Goal: Task Accomplishment & Management: Complete application form

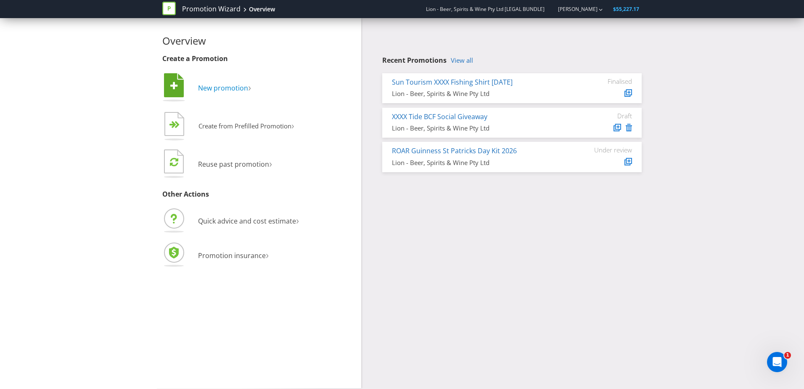
click at [230, 92] on span "New promotion" at bounding box center [223, 87] width 50 height 9
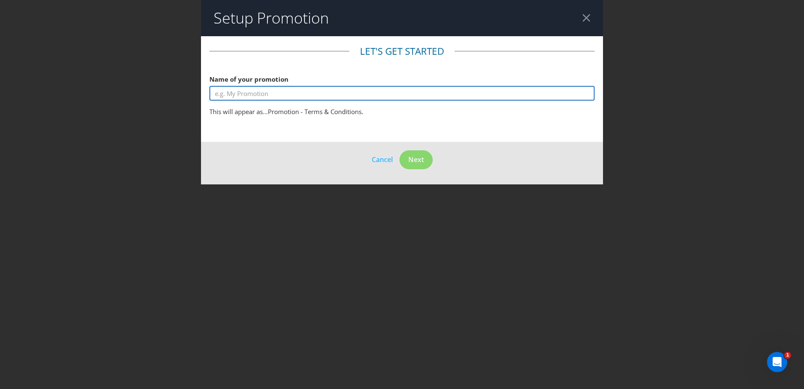
click at [289, 90] on input "text" at bounding box center [401, 93] width 385 height 15
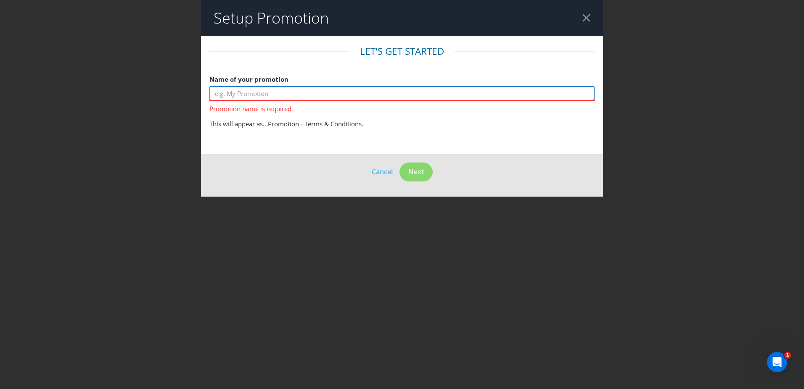
click at [254, 94] on input "text" at bounding box center [401, 93] width 385 height 15
paste input "[PERSON_NAME]"
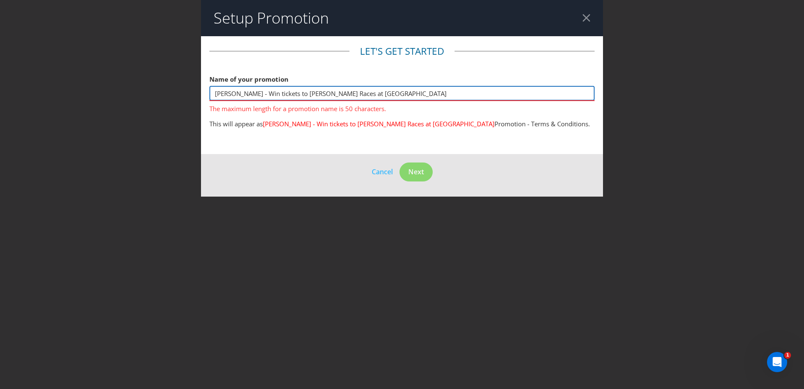
click at [383, 99] on input "[PERSON_NAME] - Win tickets to [PERSON_NAME] Races at [GEOGRAPHIC_DATA]" at bounding box center [401, 93] width 385 height 15
drag, startPoint x: 335, startPoint y: 93, endPoint x: 312, endPoint y: 93, distance: 22.7
click at [312, 93] on input "[PERSON_NAME] - Win tickets to [PERSON_NAME] Races at [GEOGRAPHIC_DATA]" at bounding box center [401, 93] width 385 height 15
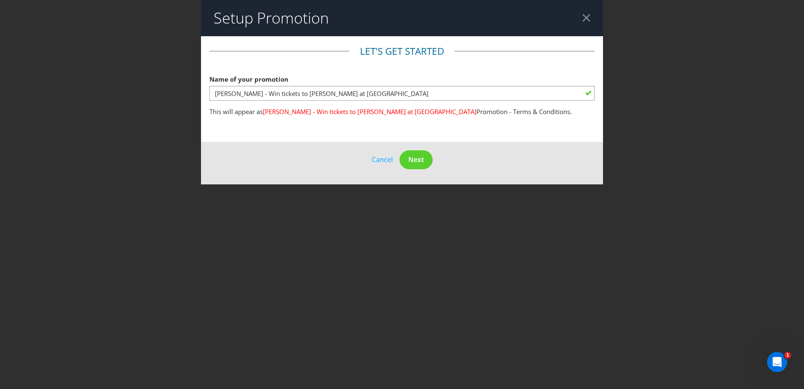
click at [278, 121] on main "Let's get started Name of your promotion [PERSON_NAME] - Win tickets to [PERSON…" at bounding box center [402, 89] width 402 height 106
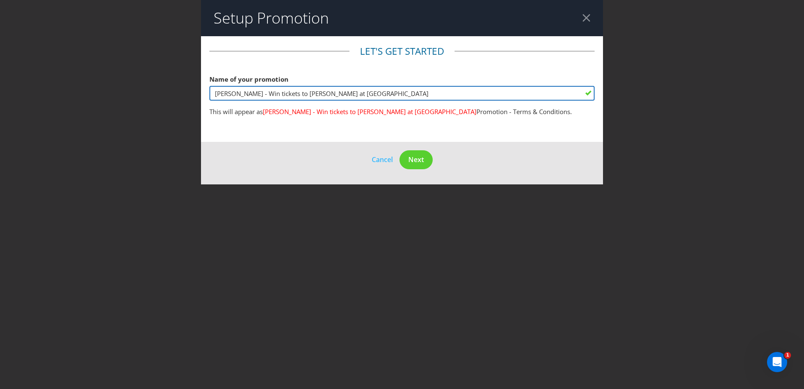
click at [357, 95] on input "[PERSON_NAME] - Win tickets to [PERSON_NAME] at [GEOGRAPHIC_DATA]" at bounding box center [401, 93] width 385 height 15
click at [312, 95] on input "[PERSON_NAME] - Win tickets to [PERSON_NAME] at [GEOGRAPHIC_DATA]" at bounding box center [401, 93] width 385 height 15
click at [359, 95] on input "[PERSON_NAME] - Win tickets to [PERSON_NAME] [GEOGRAPHIC_DATA]" at bounding box center [401, 93] width 385 height 15
click at [252, 92] on input "[PERSON_NAME] - Win tickets to [PERSON_NAME] [GEOGRAPHIC_DATA]" at bounding box center [401, 93] width 385 height 15
click at [370, 97] on input "[PERSON_NAME]- Win tickets to [PERSON_NAME] [GEOGRAPHIC_DATA]" at bounding box center [401, 93] width 385 height 15
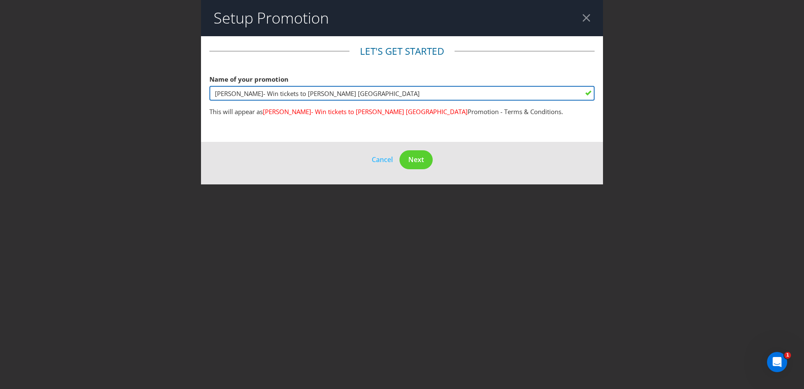
type input "[PERSON_NAME]- Win tickets to [PERSON_NAME] [GEOGRAPHIC_DATA]"
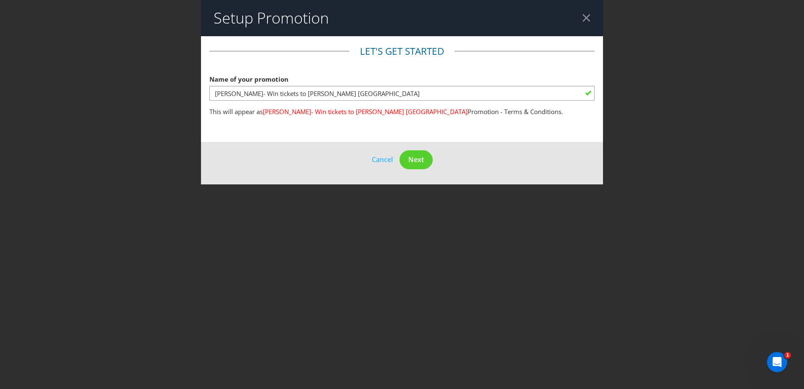
click at [349, 133] on main "Let's get started Name of your promotion [PERSON_NAME]- Win tickets to [PERSON_…" at bounding box center [402, 89] width 402 height 106
click at [411, 162] on span "Next" at bounding box center [416, 159] width 16 height 9
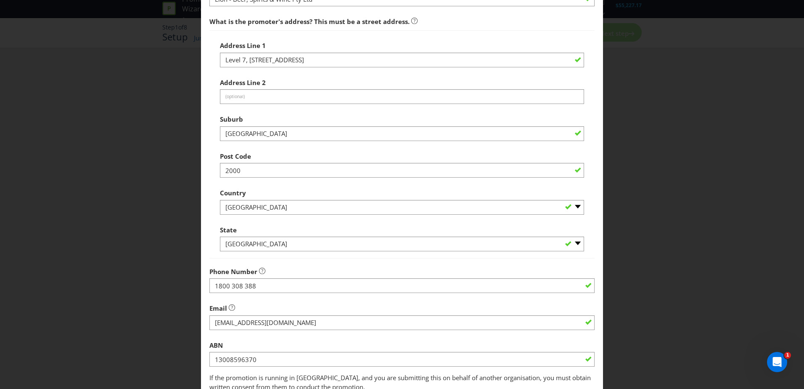
scroll to position [160, 0]
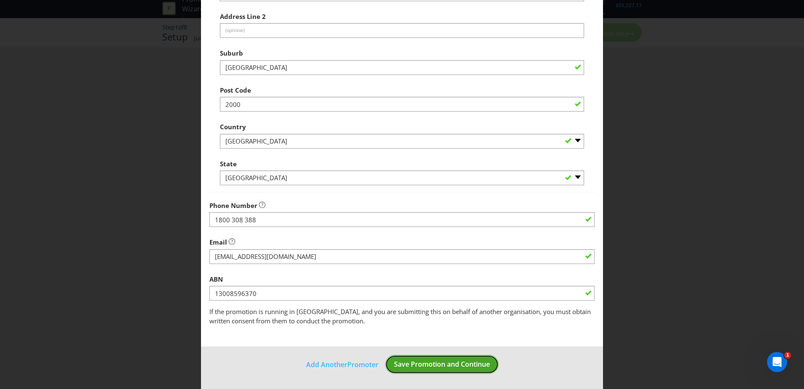
click at [437, 368] on span "Save Promotion and Continue" at bounding box center [442, 363] width 96 height 9
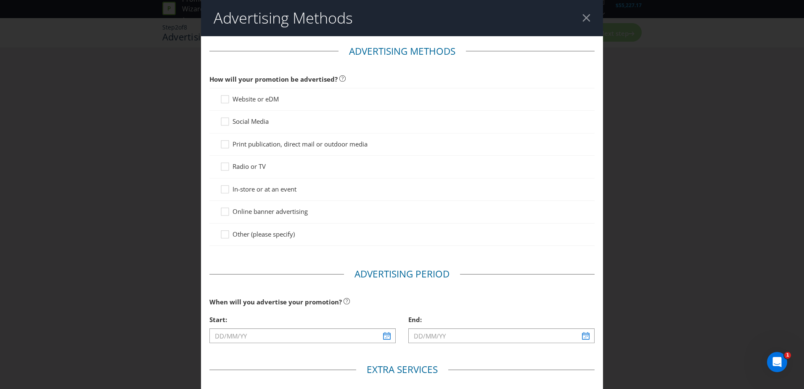
click at [290, 188] on span "In-store or at an event" at bounding box center [265, 189] width 64 height 8
click at [0, 0] on input "In-store or at an event" at bounding box center [0, 0] width 0 height 0
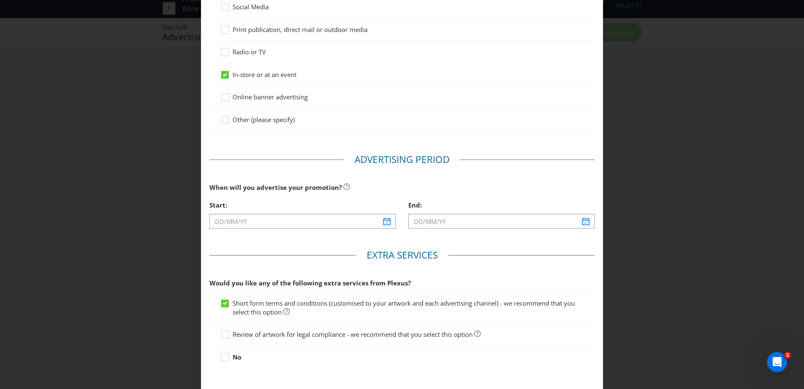
scroll to position [162, 0]
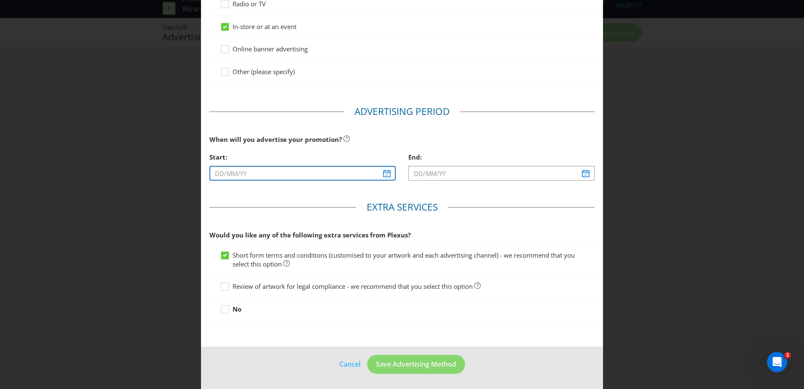
click at [301, 175] on input "text" at bounding box center [302, 173] width 186 height 15
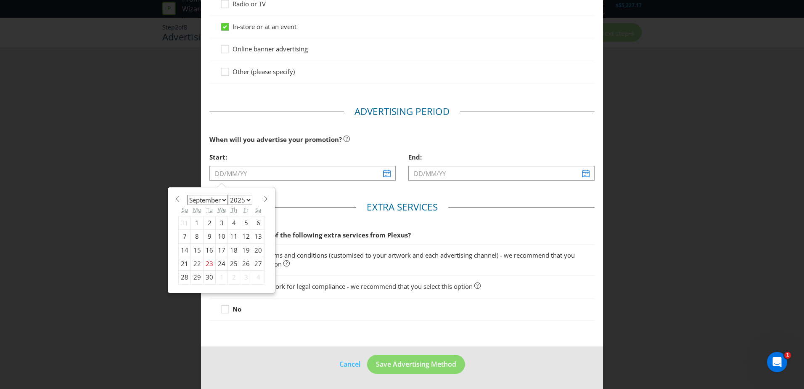
click at [217, 199] on select "January February March April May June July August September October November De…" at bounding box center [207, 200] width 41 height 10
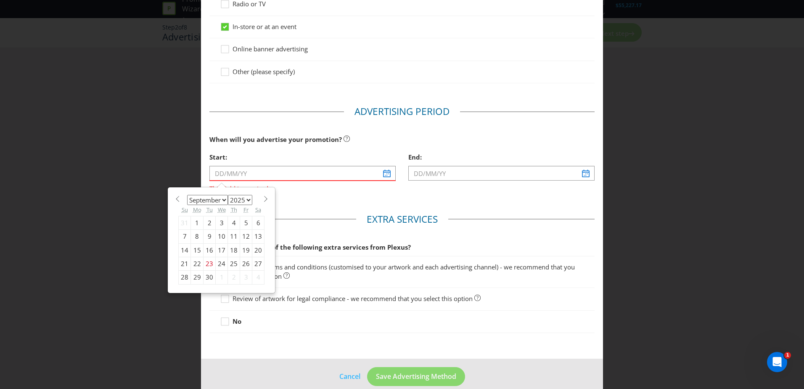
select select "9"
click at [187, 195] on select "January February March April May June July August September October November De…" at bounding box center [207, 200] width 41 height 10
click at [255, 224] on div "4" at bounding box center [258, 222] width 12 height 13
type input "[DATE]"
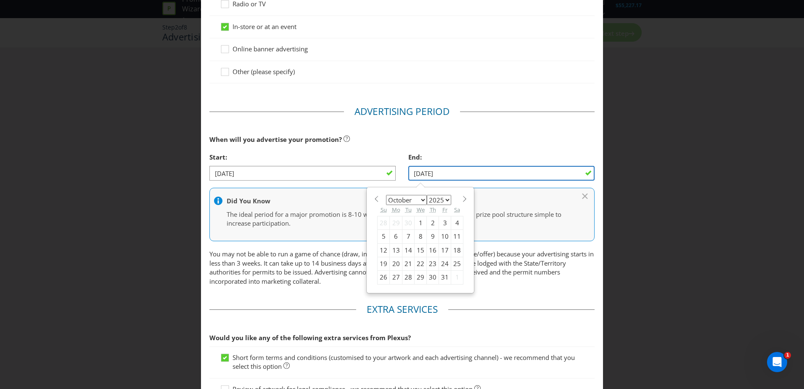
click at [479, 175] on input "[DATE]" at bounding box center [501, 173] width 186 height 15
click at [421, 199] on select "January February March April May June July August September October November De…" at bounding box center [406, 200] width 41 height 10
select select "10"
click at [386, 195] on select "January February March April May June July August September October November De…" at bounding box center [406, 200] width 41 height 10
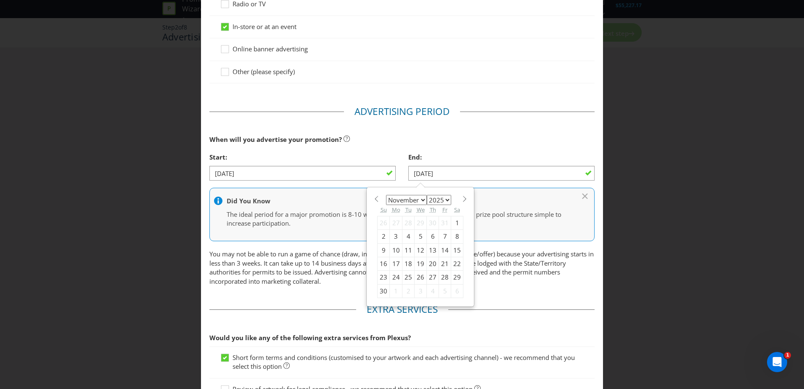
click at [378, 249] on div "9" at bounding box center [384, 249] width 12 height 13
type input "[DATE]"
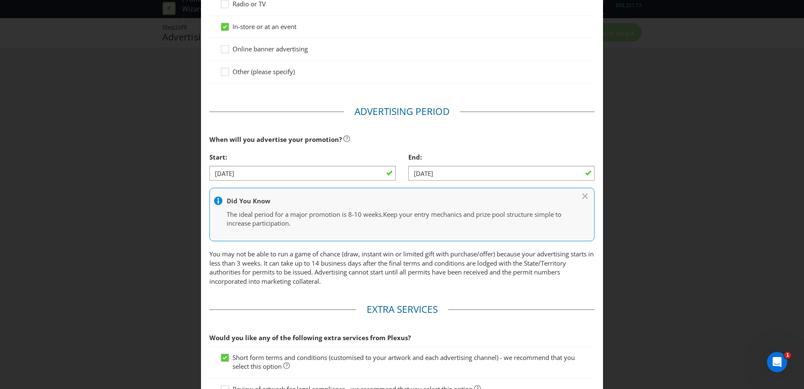
click at [609, 201] on div "Advertising Methods Advertising Methods How will your promotion be advertised? …" at bounding box center [402, 194] width 804 height 389
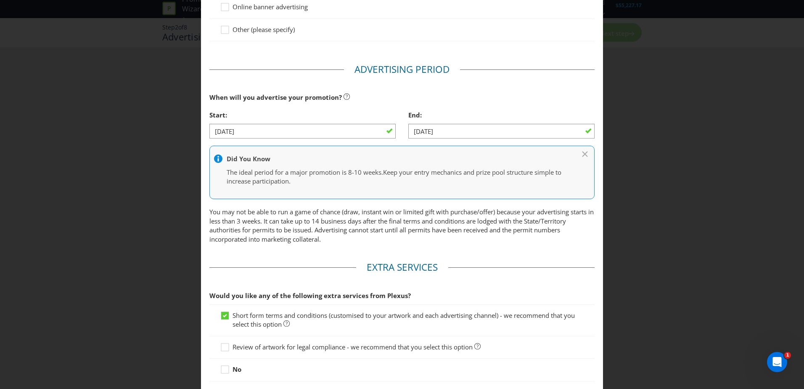
click at [368, 244] on fieldset "Advertising Period When will you advertise your promotion? Start: [DATE] End: […" at bounding box center [401, 155] width 385 height 185
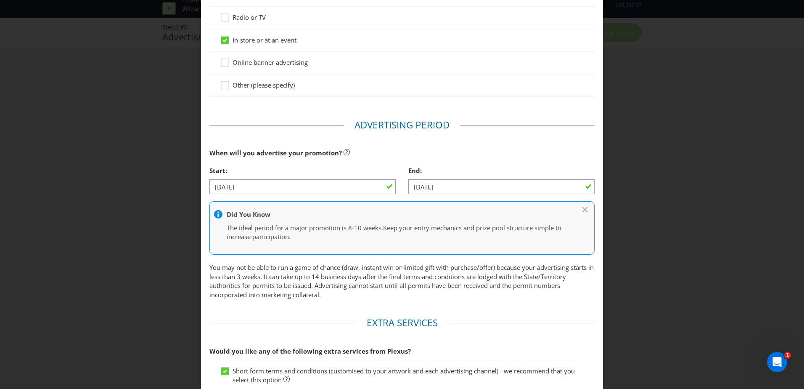
scroll to position [212, 0]
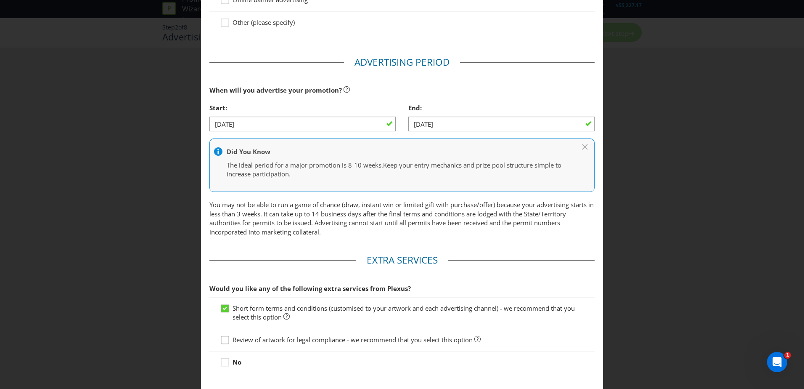
click at [225, 341] on icon at bounding box center [226, 341] width 13 height 13
click at [0, 0] on input "Review of artwork for legal compliance - we recommend that you select this opti…" at bounding box center [0, 0] width 0 height 0
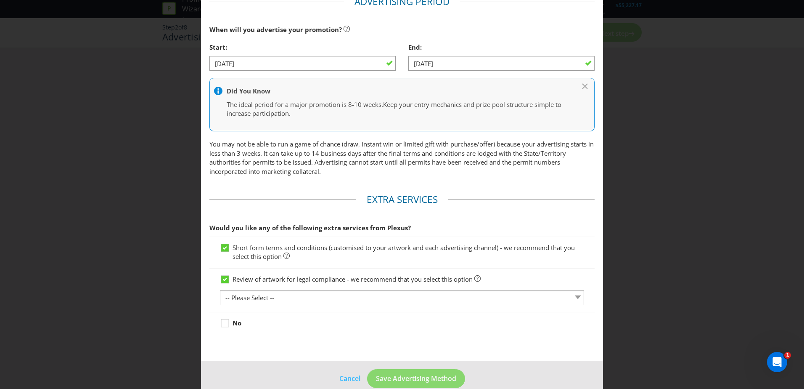
scroll to position [286, 0]
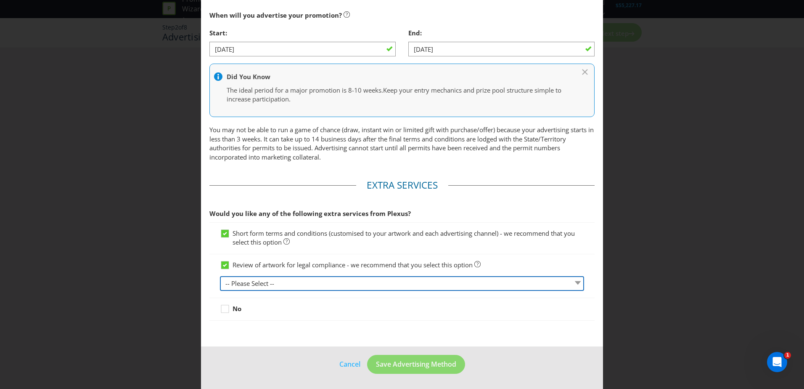
click at [325, 282] on select "-- Please Select -- 1 piece 2-4 pieces (provided at same time) 5-7 pieces (prov…" at bounding box center [402, 283] width 364 height 15
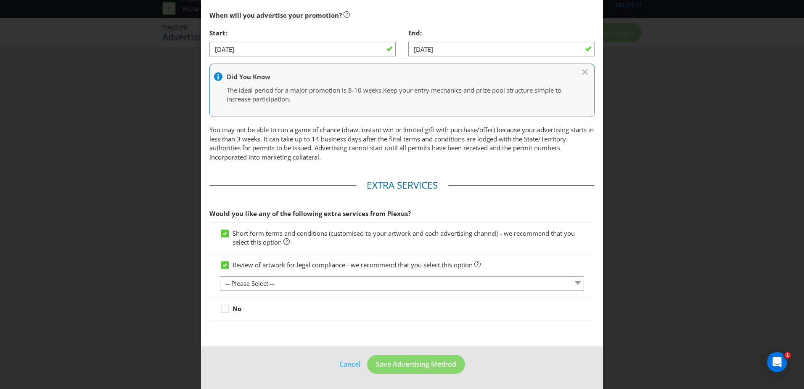
click at [206, 260] on main "Advertising Methods How will your promotion be advertised? Website or eDM Socia…" at bounding box center [402, 48] width 402 height 596
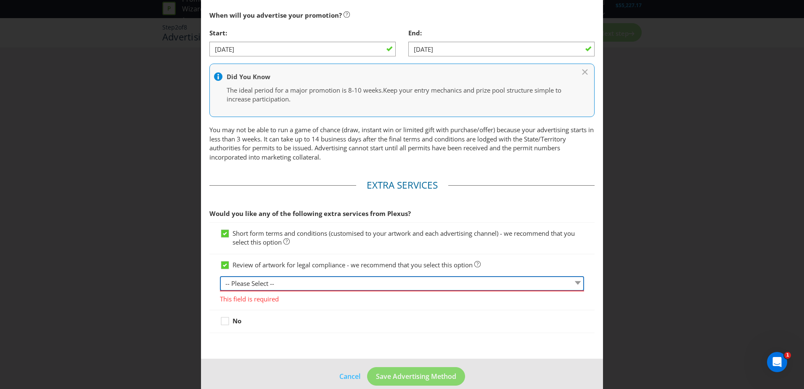
click at [445, 282] on select "-- Please Select -- 1 piece 2-4 pieces (provided at same time) 5-7 pieces (prov…" at bounding box center [402, 283] width 364 height 15
select select "MARKETING_REVIEW_1"
click at [220, 276] on select "-- Please Select -- 1 piece 2-4 pieces (provided at same time) 5-7 pieces (prov…" at bounding box center [402, 283] width 364 height 15
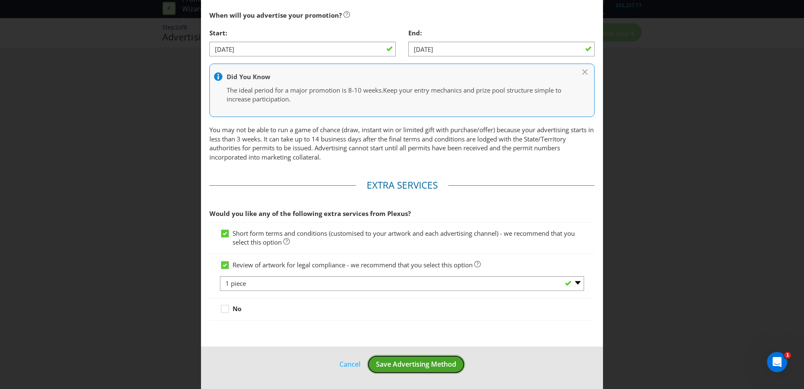
click at [402, 364] on span "Save Advertising Method" at bounding box center [416, 363] width 80 height 9
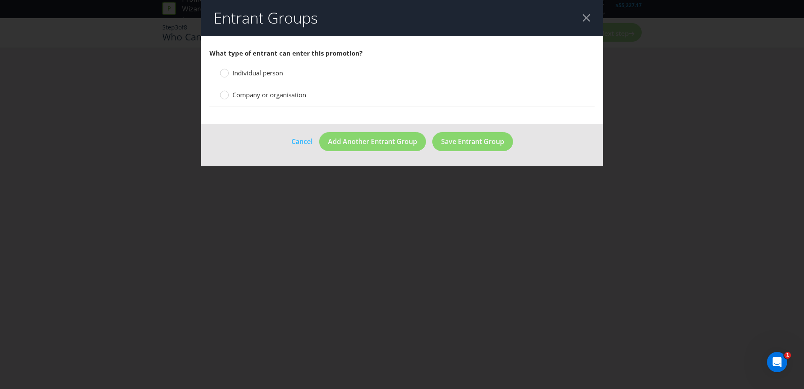
click at [262, 67] on div "Individual person" at bounding box center [401, 73] width 385 height 22
click at [259, 72] on span "Individual person" at bounding box center [258, 73] width 50 height 8
click at [0, 0] on input "Individual person" at bounding box center [0, 0] width 0 height 0
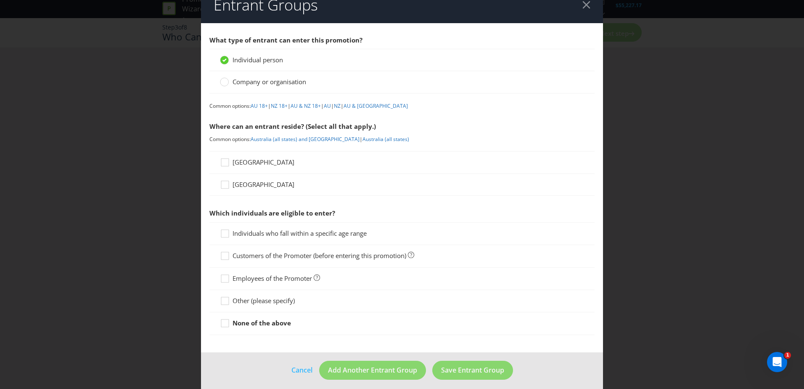
scroll to position [19, 0]
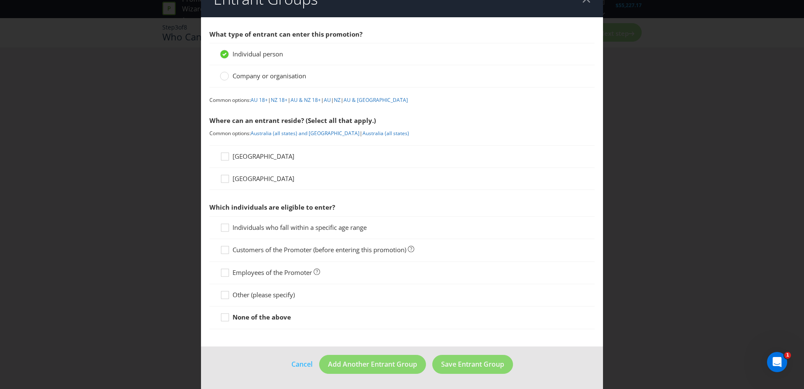
click at [237, 157] on span "[GEOGRAPHIC_DATA]" at bounding box center [264, 156] width 62 height 8
click at [0, 0] on input "[GEOGRAPHIC_DATA]" at bounding box center [0, 0] width 0 height 0
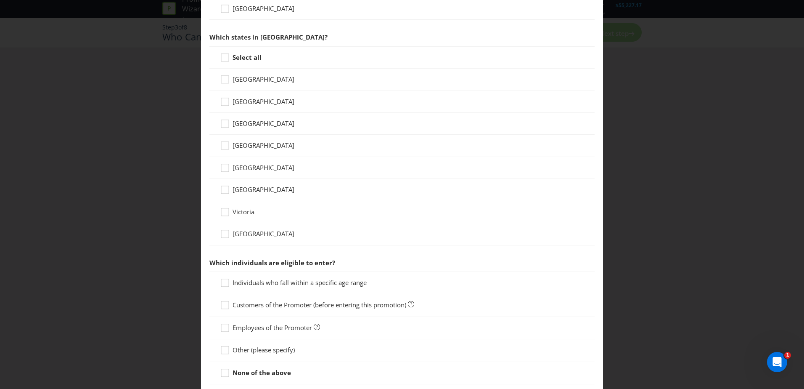
scroll to position [229, 0]
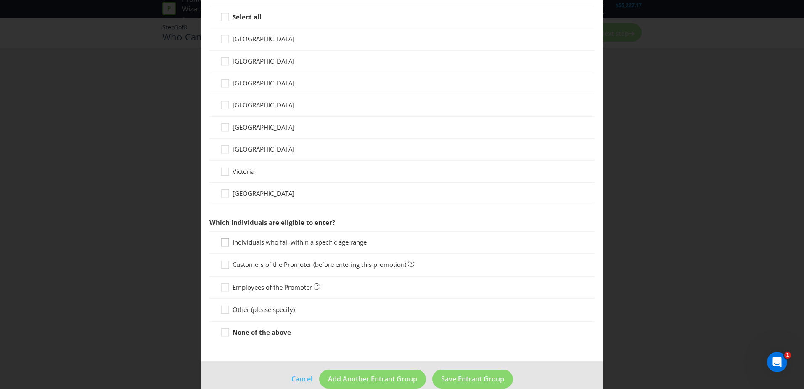
click at [225, 238] on div at bounding box center [225, 239] width 4 height 4
click at [0, 0] on input "Individuals who fall within a specific age range" at bounding box center [0, 0] width 0 height 0
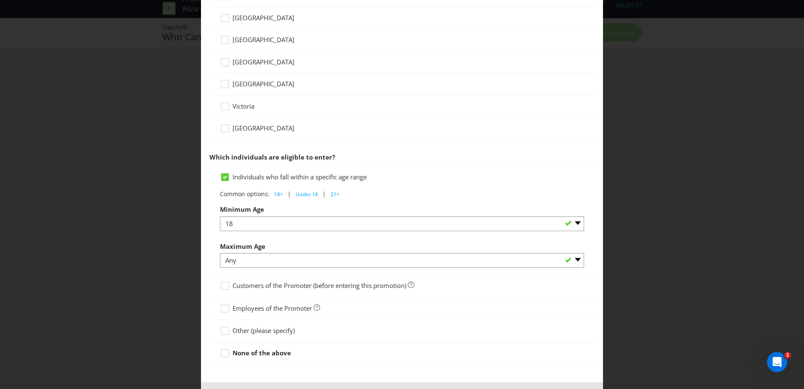
scroll to position [330, 0]
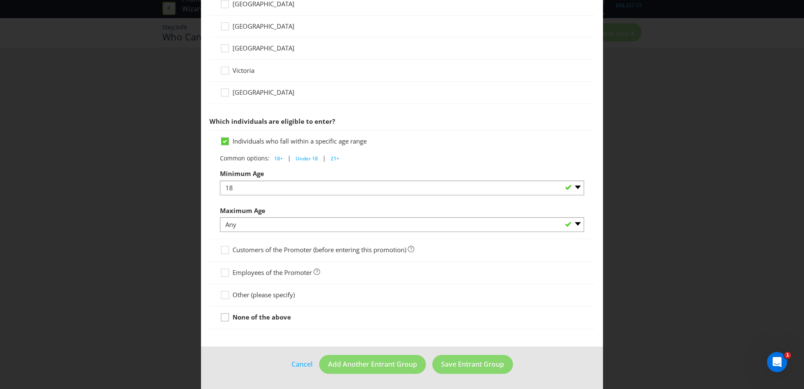
click at [220, 317] on icon at bounding box center [226, 318] width 13 height 13
click at [0, 0] on input "None of the above" at bounding box center [0, 0] width 0 height 0
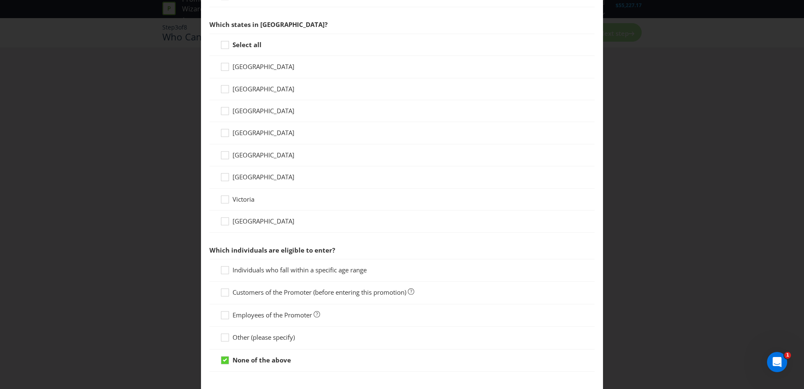
scroll to position [202, 0]
click at [220, 272] on icon at bounding box center [226, 271] width 13 height 13
click at [0, 0] on input "Individuals who fall within a specific age range" at bounding box center [0, 0] width 0 height 0
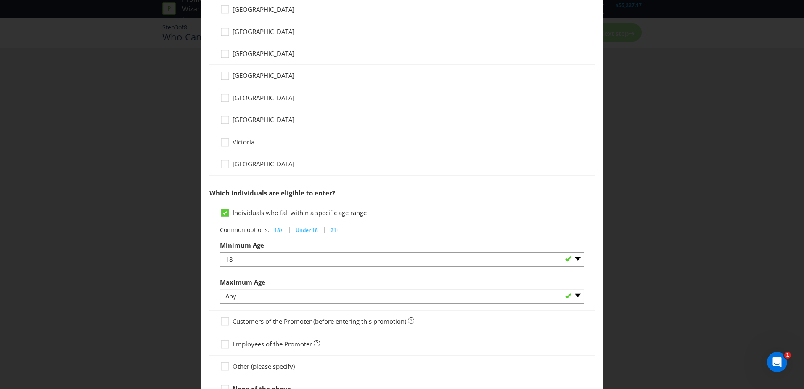
scroll to position [286, 0]
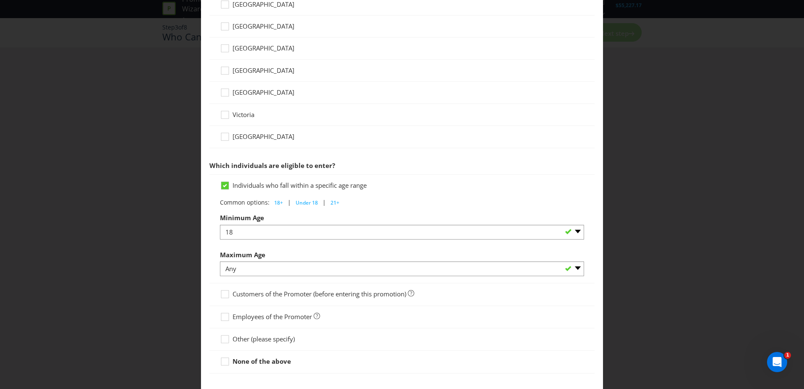
click at [176, 278] on div "Entrant Groups What type of entrant can enter this promotion? Individual person…" at bounding box center [402, 194] width 804 height 389
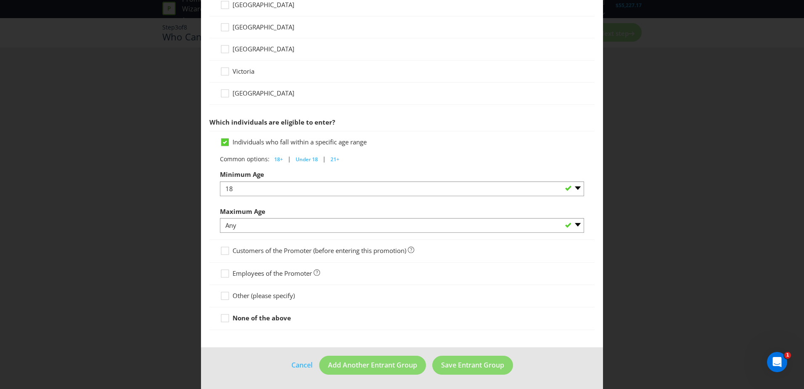
scroll to position [330, 0]
click at [454, 368] on span "Save Entrant Group" at bounding box center [472, 363] width 63 height 9
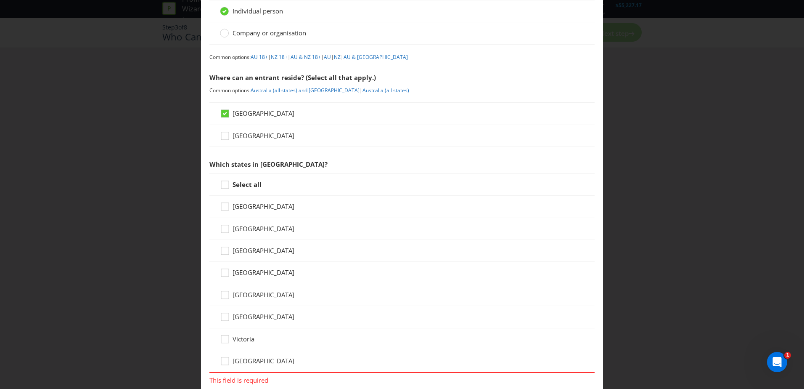
scroll to position [84, 0]
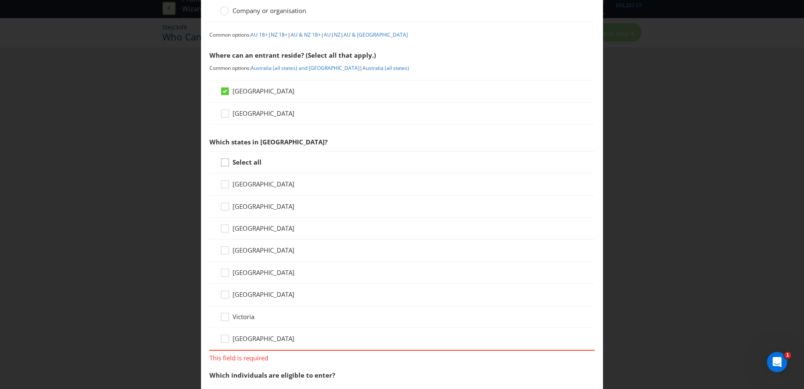
click at [221, 164] on icon at bounding box center [225, 163] width 8 height 8
click at [0, 0] on input "Select all" at bounding box center [0, 0] width 0 height 0
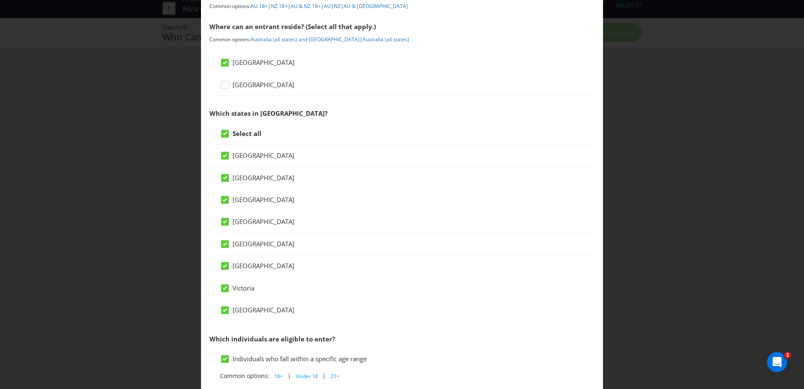
scroll to position [126, 0]
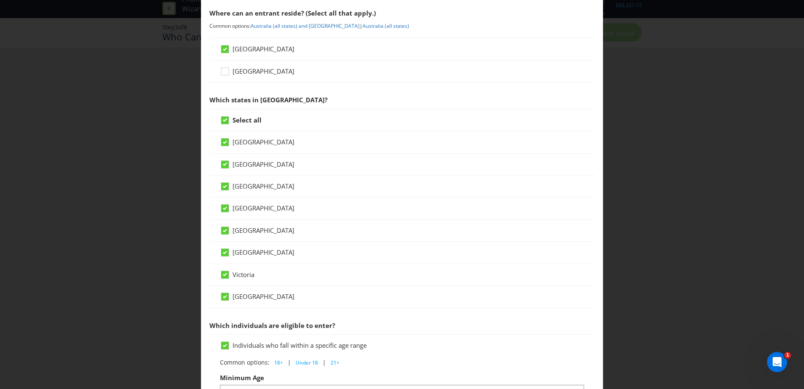
click at [294, 183] on span at bounding box center [295, 186] width 2 height 8
click at [0, 0] on input "[GEOGRAPHIC_DATA]" at bounding box center [0, 0] width 0 height 0
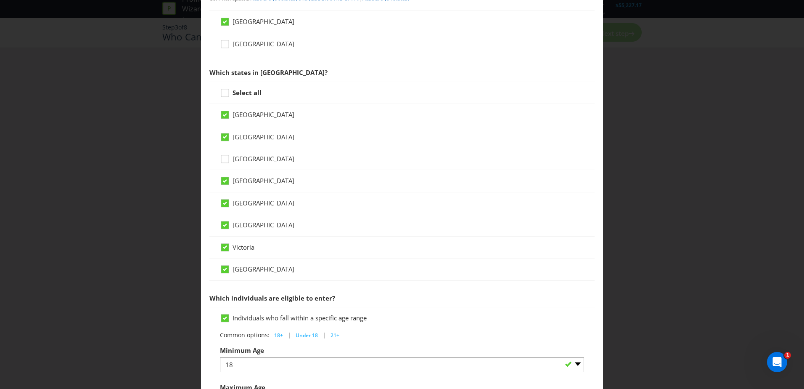
scroll to position [168, 0]
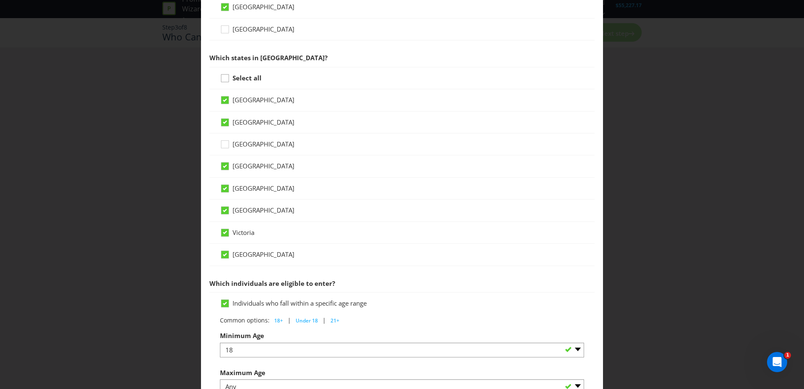
click at [226, 82] on icon at bounding box center [226, 80] width 13 height 13
click at [0, 0] on input "Select all" at bounding box center [0, 0] width 0 height 0
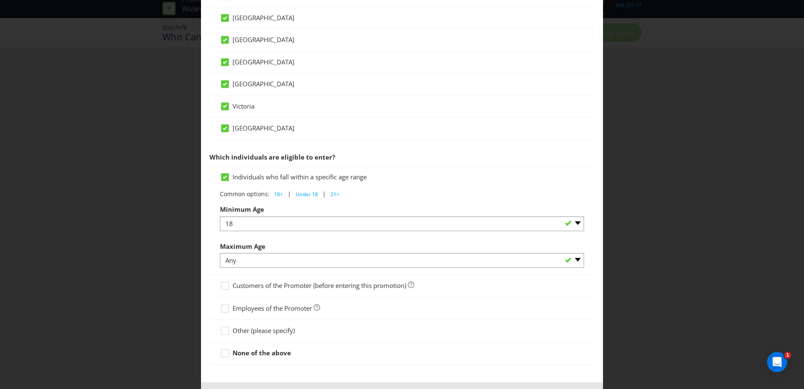
scroll to position [330, 0]
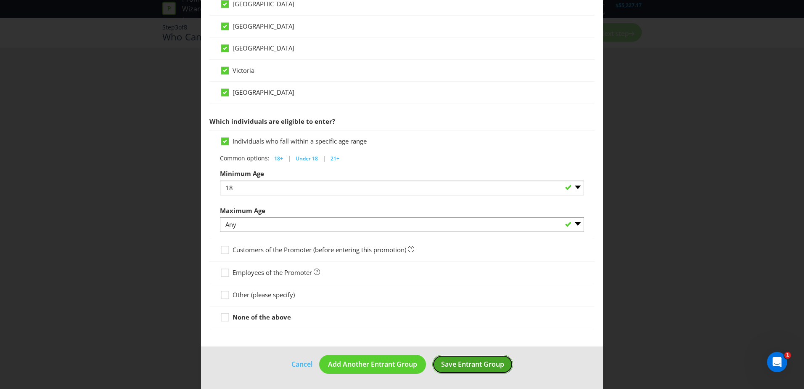
click at [447, 367] on span "Save Entrant Group" at bounding box center [472, 363] width 63 height 9
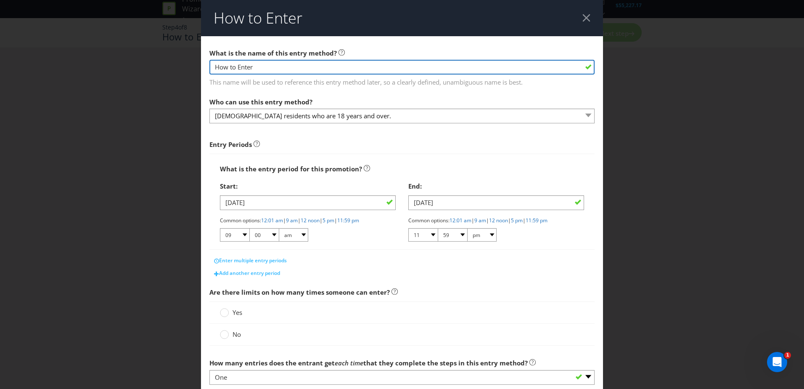
click at [271, 61] on input "How to Enter" at bounding box center [401, 67] width 385 height 15
click at [269, 66] on input "How to Enter" at bounding box center [401, 67] width 385 height 15
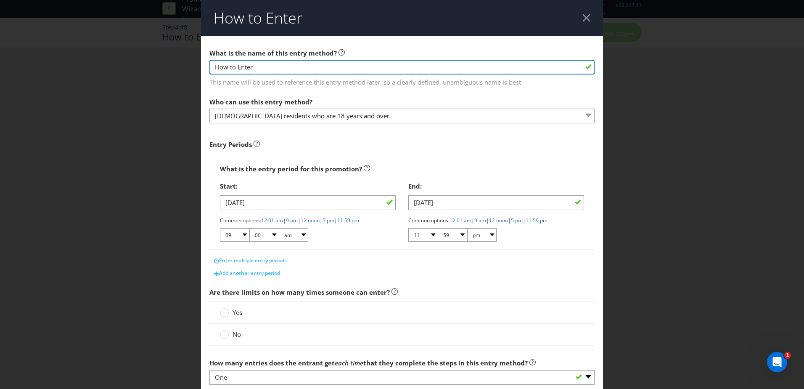
click at [269, 66] on input "How to Enter" at bounding box center [401, 67] width 385 height 15
paste input "purchase a schooner of [PERSON_NAME] at the Kirin First Press Pavillion from [D…"
drag, startPoint x: 537, startPoint y: 67, endPoint x: 259, endPoint y: 57, distance: 277.7
click at [195, 86] on div "How to Enter What is the name of this entry method? purchase a schooner of [PER…" at bounding box center [402, 194] width 804 height 389
type input "\"
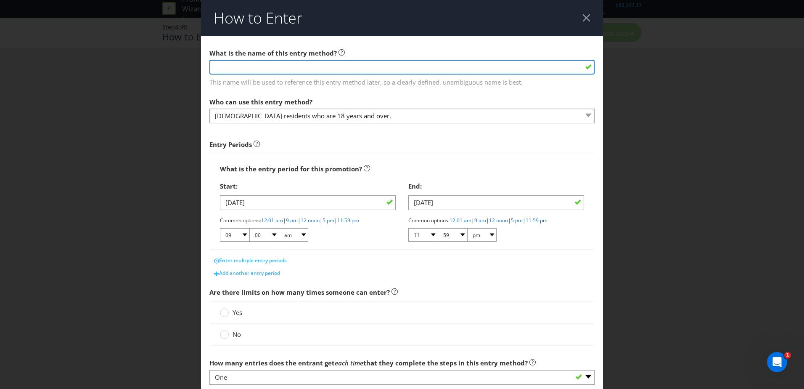
drag, startPoint x: 547, startPoint y: 66, endPoint x: 537, endPoint y: 83, distance: 19.6
click at [546, 69] on input "text" at bounding box center [401, 67] width 385 height 15
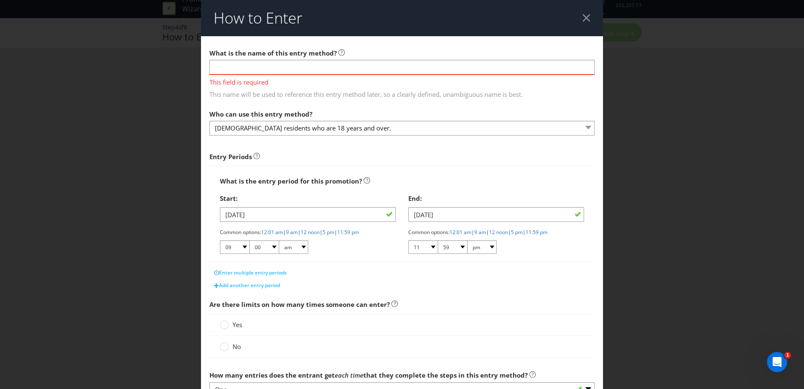
click at [521, 88] on main "What is the name of this entry method? This field is required This name will be…" at bounding box center [402, 271] width 402 height 470
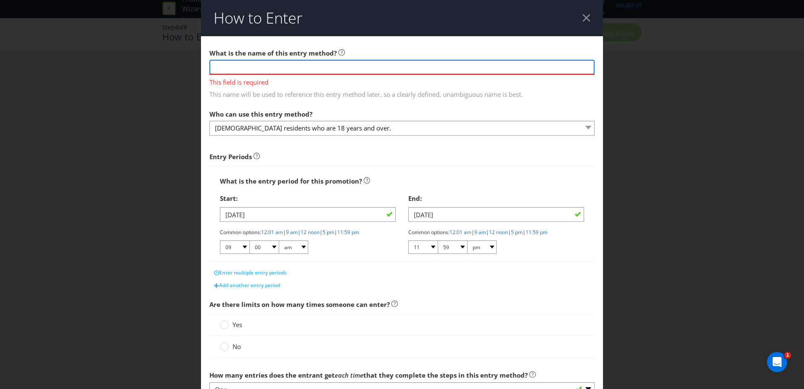
click at [344, 72] on input "text" at bounding box center [401, 67] width 385 height 15
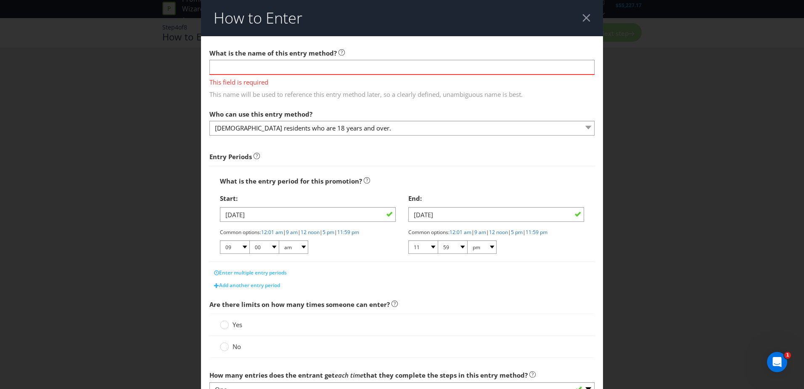
click at [422, 93] on span "This name will be used to reference this entry method later, so a clearly defin…" at bounding box center [401, 93] width 385 height 12
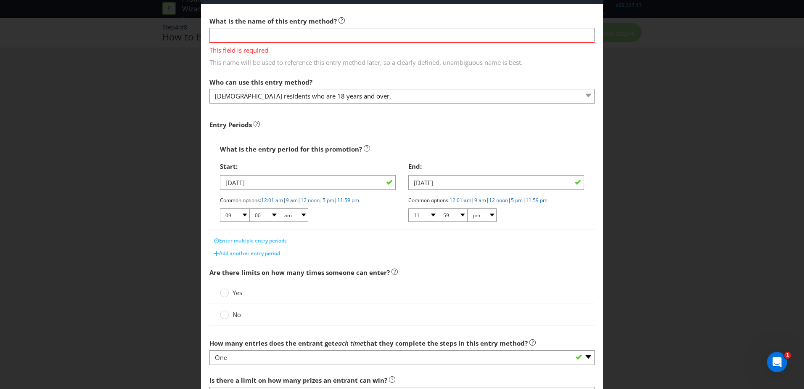
scroll to position [84, 0]
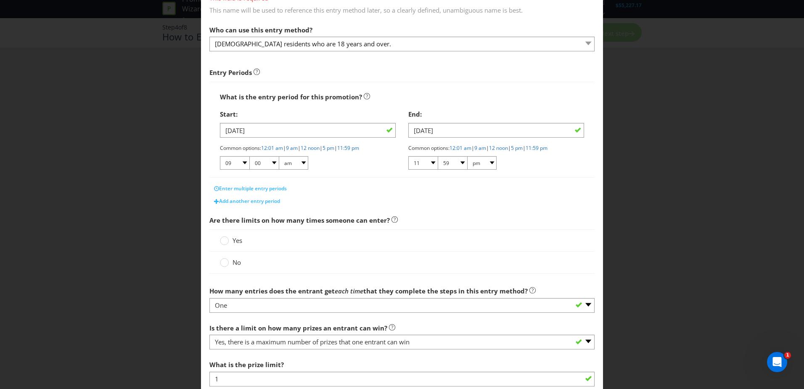
click at [233, 240] on span "Yes" at bounding box center [238, 240] width 10 height 8
click at [0, 0] on input "Yes" at bounding box center [0, 0] width 0 height 0
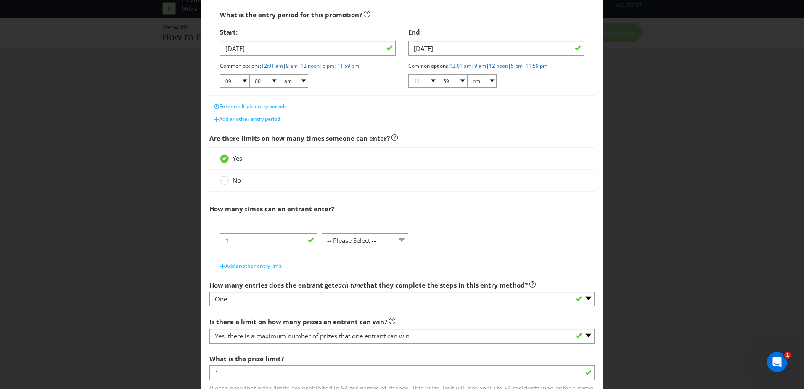
scroll to position [168, 0]
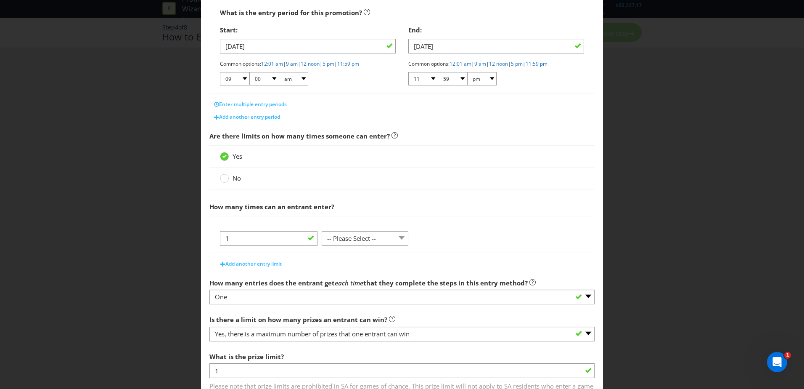
click at [356, 228] on div at bounding box center [402, 226] width 364 height 8
click at [356, 235] on select "-- Please Select -- per person per day per purchase per transaction Other (plea…" at bounding box center [365, 238] width 87 height 15
select select "PER_PERSON"
click at [322, 246] on select "-- Please Select -- per person per day per purchase per transaction Other (plea…" at bounding box center [365, 238] width 87 height 15
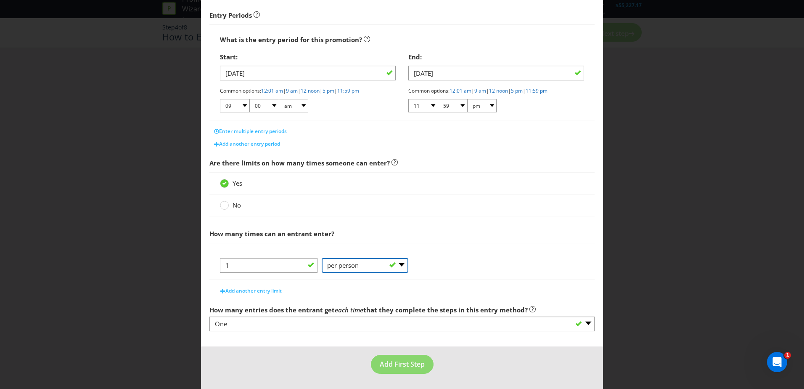
scroll to position [141, 0]
click at [269, 294] on button "Add another entry limit" at bounding box center [251, 290] width 71 height 13
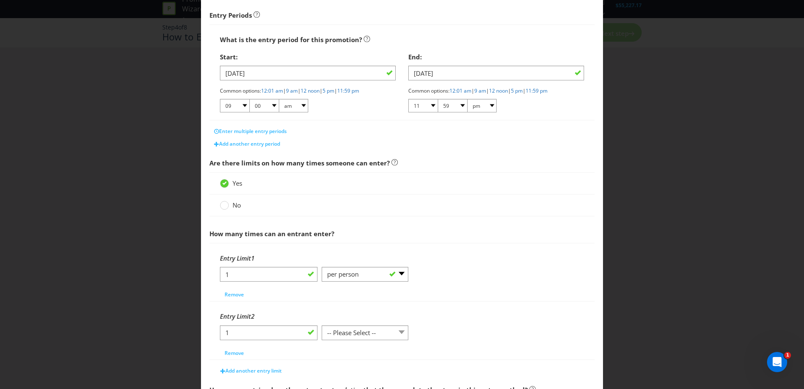
click at [378, 339] on div at bounding box center [365, 339] width 87 height 1
click at [332, 333] on select "-- Please Select -- per person per day per purchase per transaction Other (plea…" at bounding box center [365, 332] width 87 height 15
select select "PER_DAY"
click at [322, 325] on select "-- Please Select -- per person per day per purchase per transaction Other (plea…" at bounding box center [365, 332] width 87 height 15
click at [462, 328] on div "1 -- Please Select -- per person per day per purchase per transaction Other (pl…" at bounding box center [402, 335] width 364 height 21
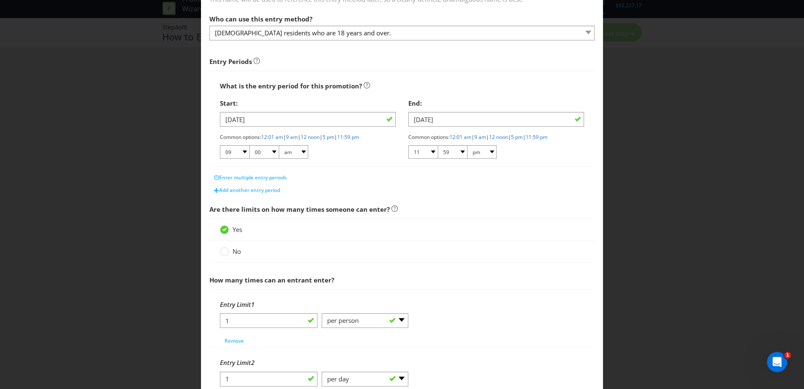
scroll to position [0, 0]
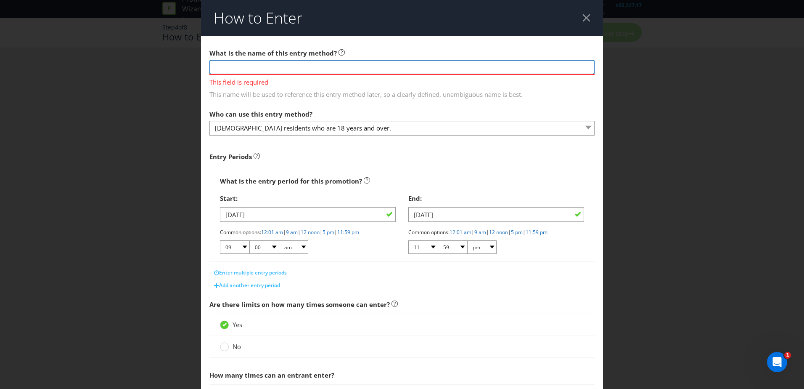
click at [249, 66] on input "text" at bounding box center [401, 67] width 385 height 15
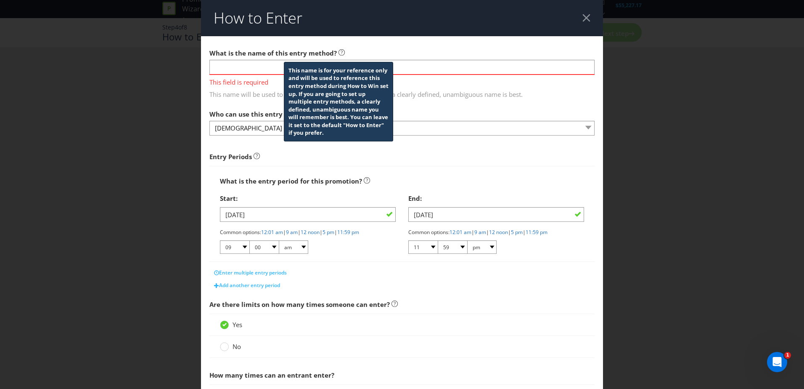
click at [339, 52] on icon at bounding box center [342, 52] width 6 height 6
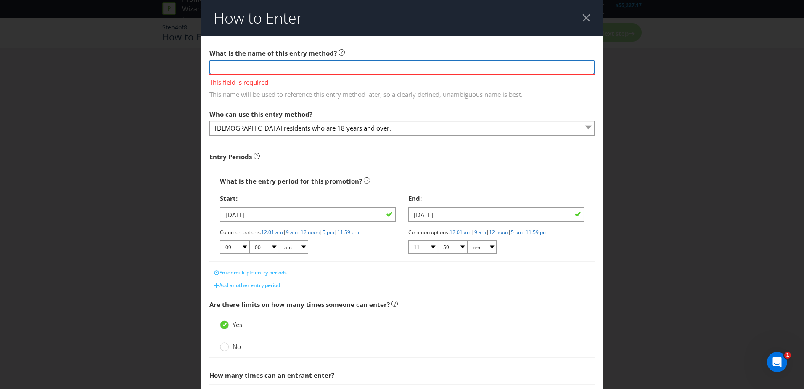
click at [284, 69] on input "text" at bounding box center [401, 67] width 385 height 15
type input "Purchase Mechanic"
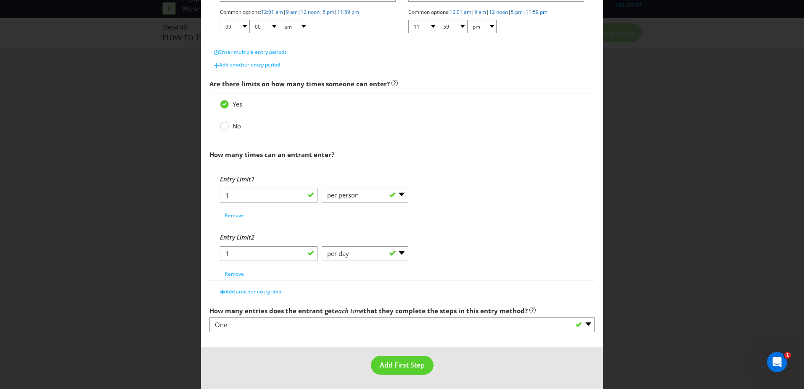
scroll to position [209, 0]
click at [390, 360] on span "Add First Step" at bounding box center [402, 363] width 45 height 9
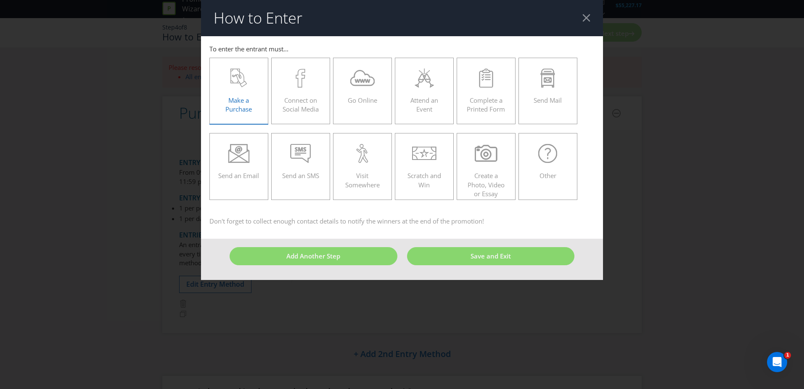
click at [237, 101] on span "Make a Purchase" at bounding box center [238, 104] width 26 height 17
click at [0, 0] on input "Make a Purchase" at bounding box center [0, 0] width 0 height 0
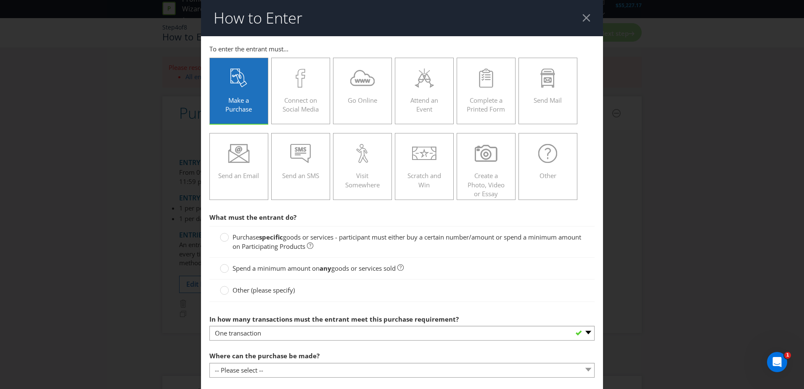
scroll to position [42, 0]
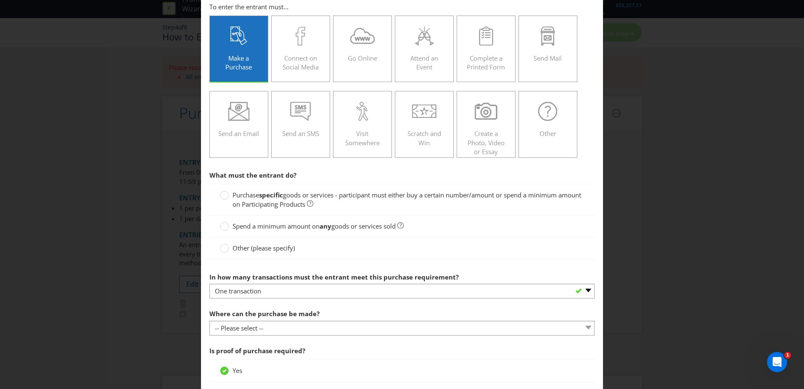
click at [249, 197] on span "Purchase" at bounding box center [246, 194] width 26 height 8
click at [0, 0] on input "Purchase specific goods or services - participant must either buy a certain num…" at bounding box center [0, 0] width 0 height 0
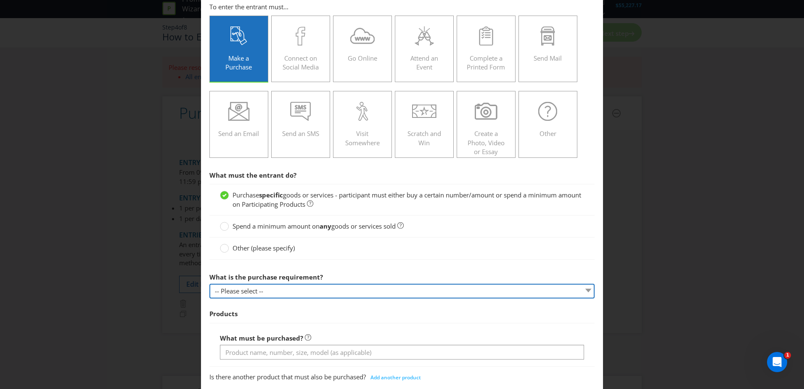
click at [315, 294] on select "-- Please select -- Buy a certain number of these products or services Spend a …" at bounding box center [401, 290] width 385 height 15
select select "MINIMUM_QUANTITY"
click at [209, 283] on select "-- Please select -- Buy a certain number of these products or services Spend a …" at bounding box center [401, 290] width 385 height 15
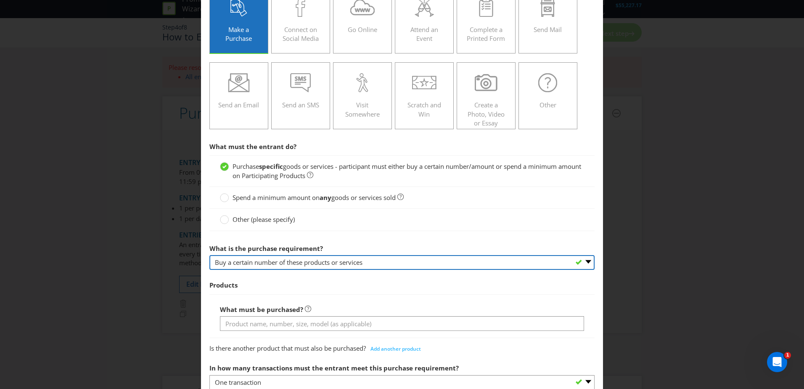
scroll to position [84, 0]
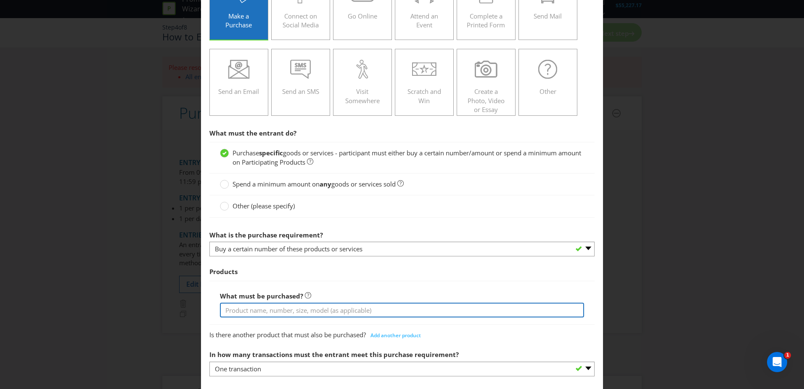
click at [294, 312] on input "text" at bounding box center [402, 309] width 364 height 15
click at [361, 310] on input "Purchase a Schooner of [PERSON_NAME]" at bounding box center [402, 309] width 364 height 15
paste input "at the Kirin First Press Pavillion"
type input "Purchase a Schooner of [PERSON_NAME] at the Kirin First Press Pavillion"
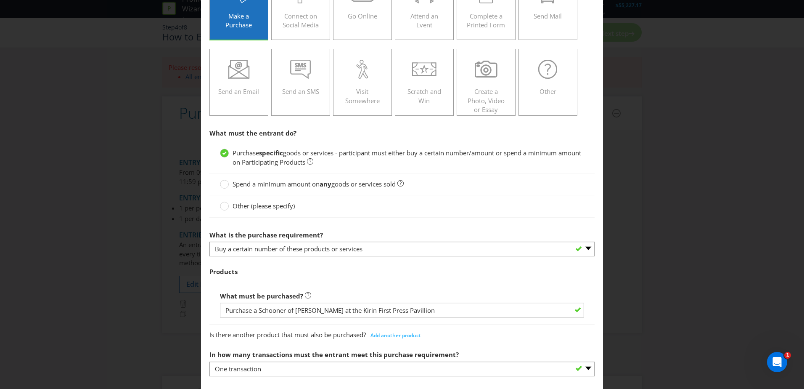
click at [360, 286] on div "What must be purchased? Purchase a Schooner of [PERSON_NAME] at the Kirin First…" at bounding box center [401, 302] width 385 height 44
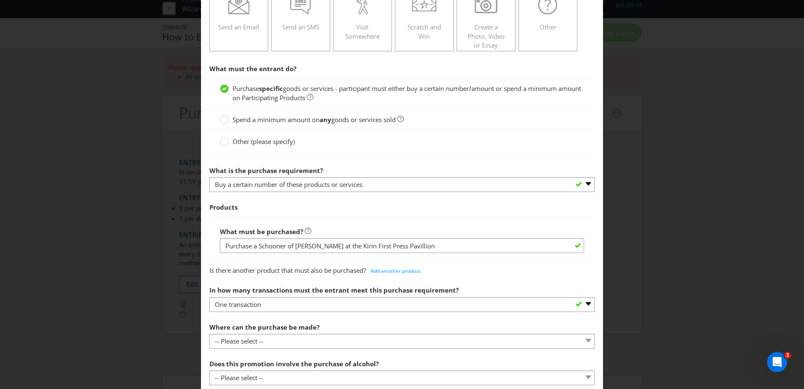
scroll to position [168, 0]
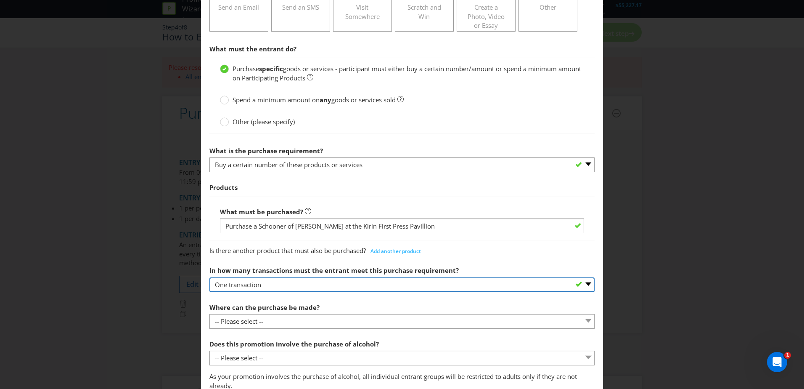
click at [318, 284] on select "-- Please select -- One transaction A specific number of transactions Any numbe…" at bounding box center [401, 284] width 385 height 15
click at [209, 277] on select "-- Please select -- One transaction A specific number of transactions Any numbe…" at bounding box center [401, 284] width 385 height 15
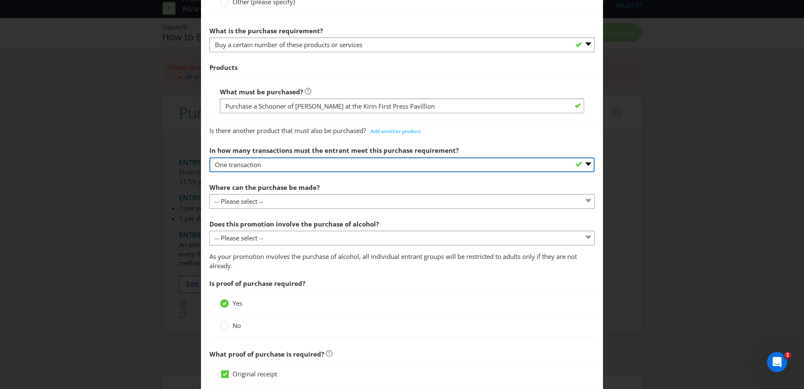
scroll to position [294, 0]
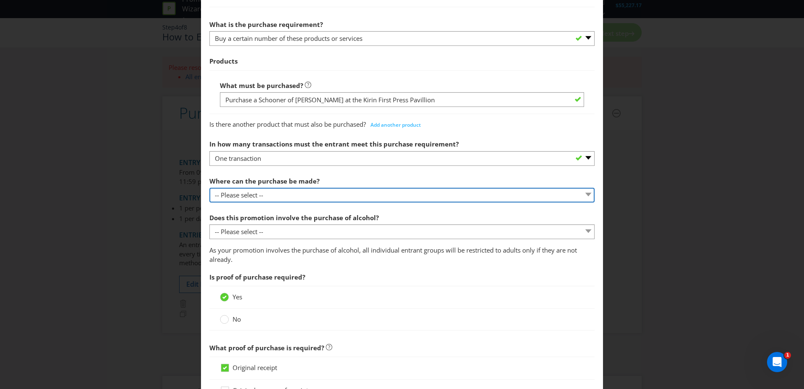
click at [273, 195] on select "-- Please select -- Any stores displaying promotional material (including onlin…" at bounding box center [401, 195] width 385 height 15
select select "SPECIFIC"
click at [209, 188] on select "-- Please select -- Any stores displaying promotional material (including onlin…" at bounding box center [401, 195] width 385 height 15
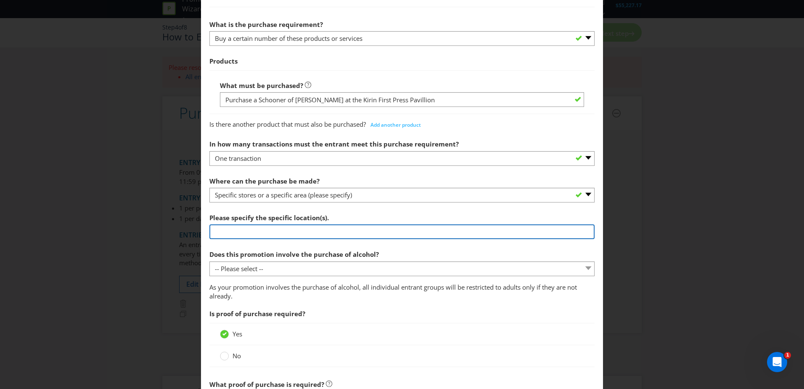
click at [259, 233] on input "text" at bounding box center [401, 231] width 385 height 15
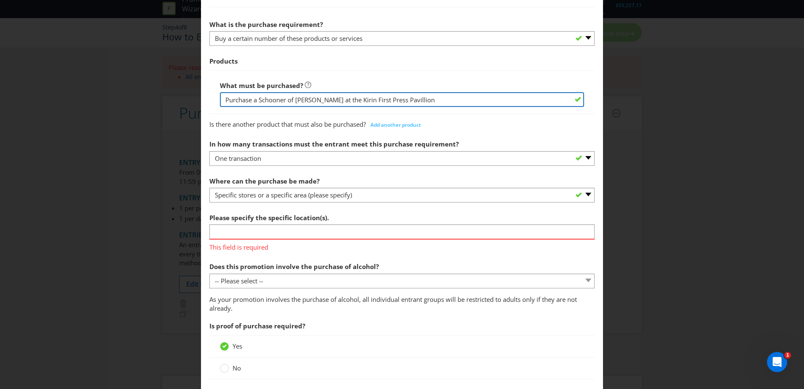
drag, startPoint x: 426, startPoint y: 100, endPoint x: 333, endPoint y: 103, distance: 93.0
click at [333, 103] on input "Purchase a Schooner of [PERSON_NAME] at the Kirin First Press Pavillion" at bounding box center [402, 99] width 364 height 15
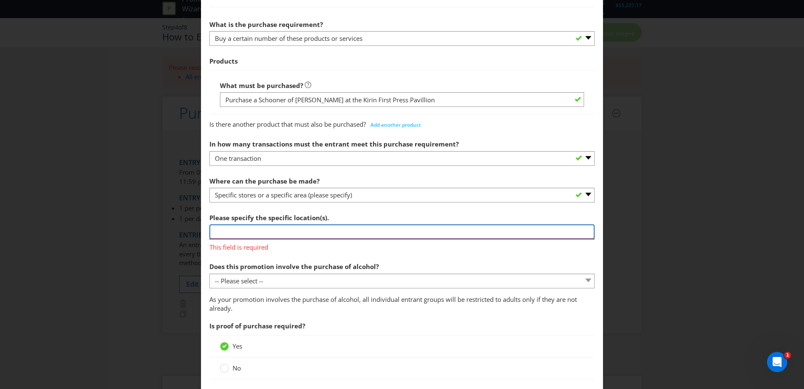
click at [257, 229] on input "text" at bounding box center [401, 231] width 385 height 15
paste input "at the Kirin First Press Pavillion"
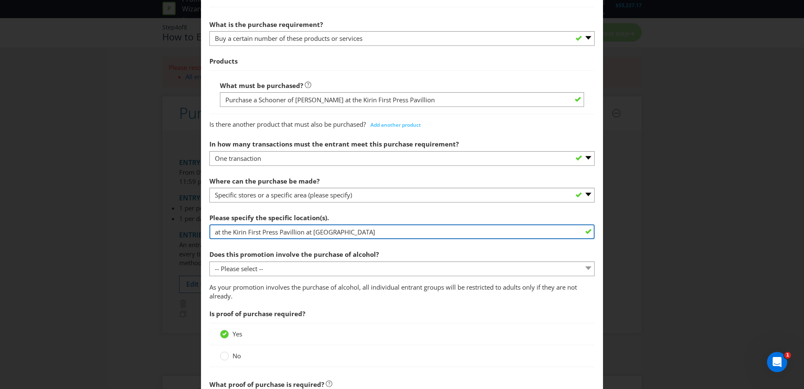
type input "at the Kirin First Press Pavillion at [GEOGRAPHIC_DATA]"
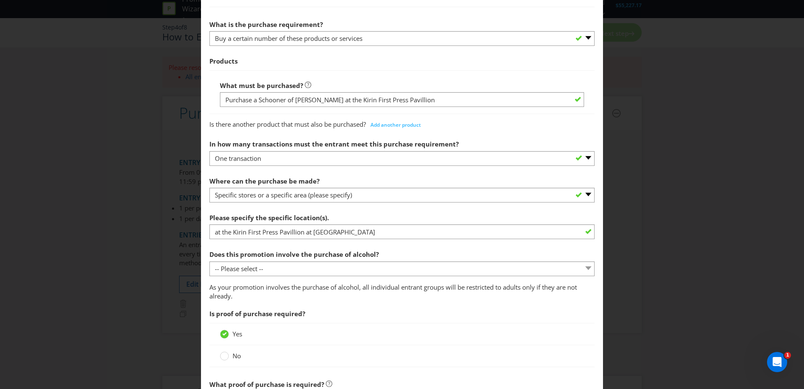
click at [414, 277] on span "Does this promotion involve the purchase of alcohol? -- Please select -- Yes, f…" at bounding box center [401, 273] width 385 height 55
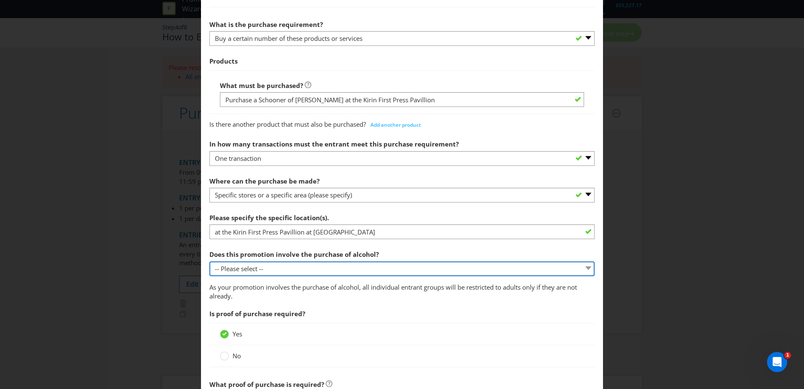
click at [413, 269] on select "-- Please select -- Yes, for on-premises consumption Yes, for off-premises cons…" at bounding box center [401, 268] width 385 height 15
select select "YES_ON_PREMISES"
click at [209, 261] on select "-- Please select -- Yes, for on-premises consumption Yes, for off-premises cons…" at bounding box center [401, 268] width 385 height 15
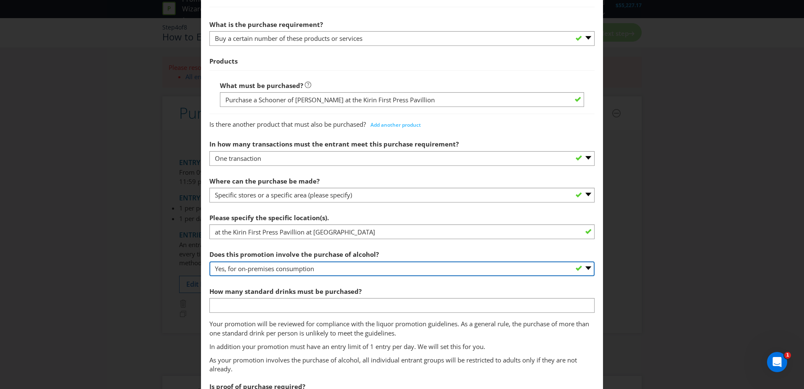
scroll to position [336, 0]
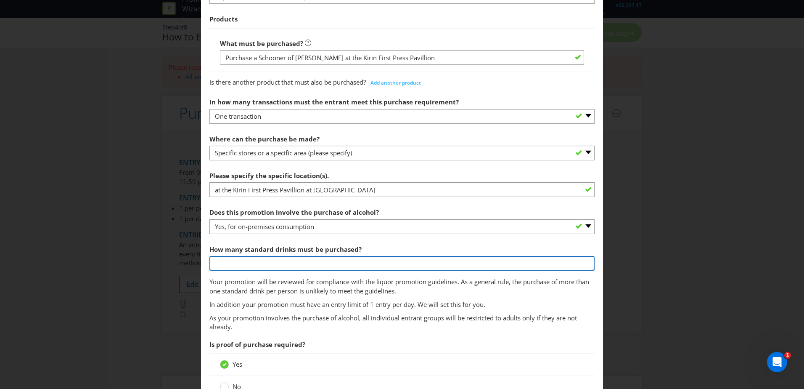
click at [286, 264] on input "number" at bounding box center [401, 263] width 385 height 15
type input "1"
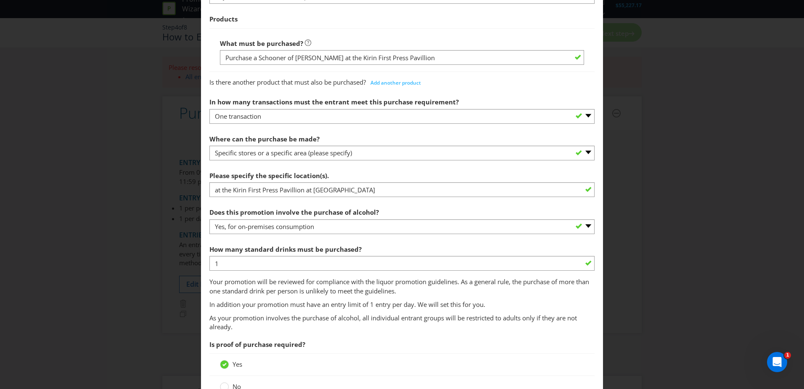
click at [324, 284] on p "Your promotion will be reviewed for compliance with the liquor promotion guidel…" at bounding box center [401, 286] width 385 height 18
click at [434, 288] on p "Your promotion will be reviewed for compliance with the liquor promotion guidel…" at bounding box center [401, 286] width 385 height 18
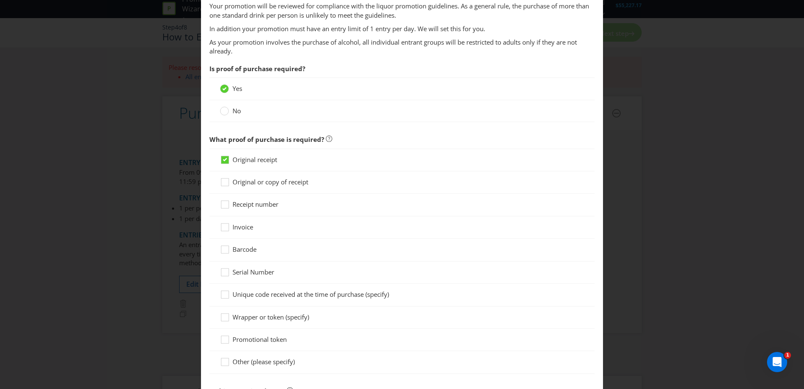
scroll to position [631, 0]
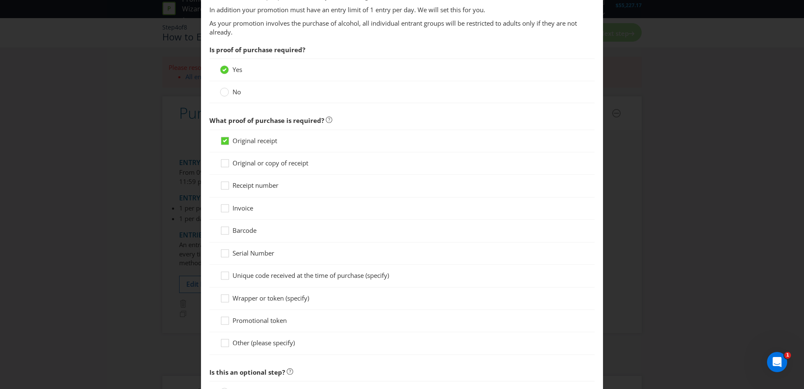
click at [277, 275] on span "Unique code received at the time of purchase (specify)" at bounding box center [311, 275] width 156 height 8
click at [0, 0] on input "Unique code received at the time of purchase (specify)" at bounding box center [0, 0] width 0 height 0
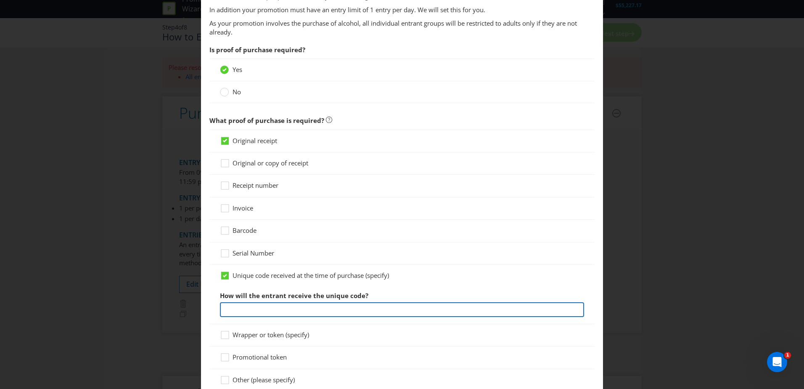
click at [294, 308] on input "text" at bounding box center [402, 309] width 364 height 15
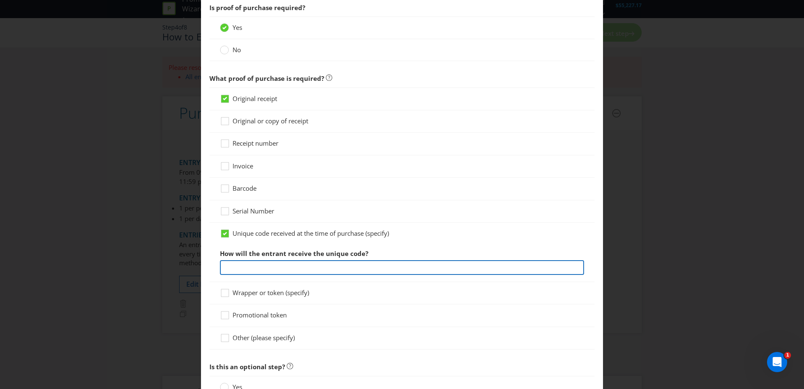
scroll to position [715, 0]
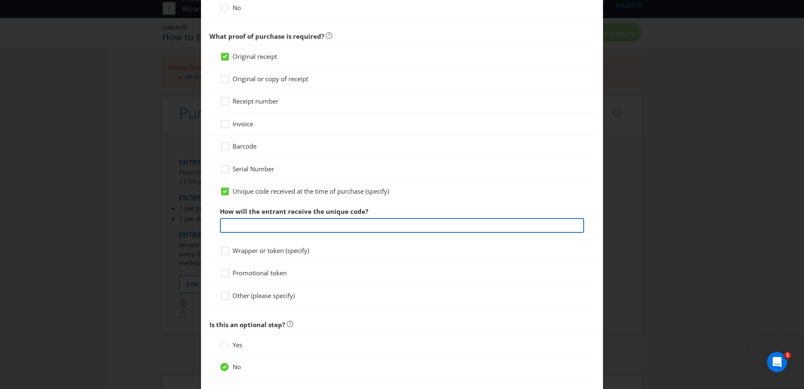
click at [288, 225] on input "text" at bounding box center [402, 225] width 364 height 15
type input "QR Code"
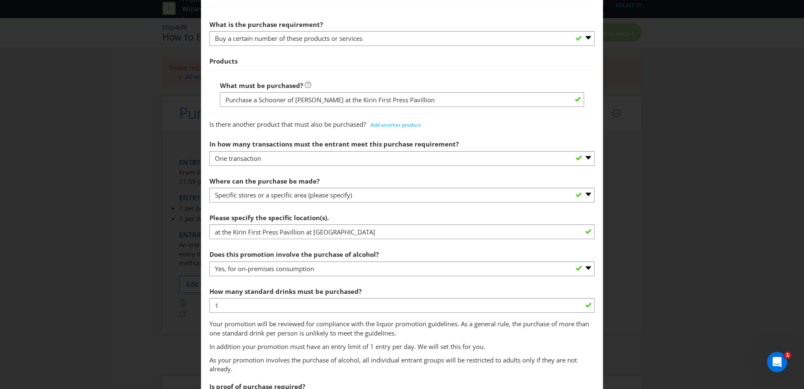
scroll to position [252, 0]
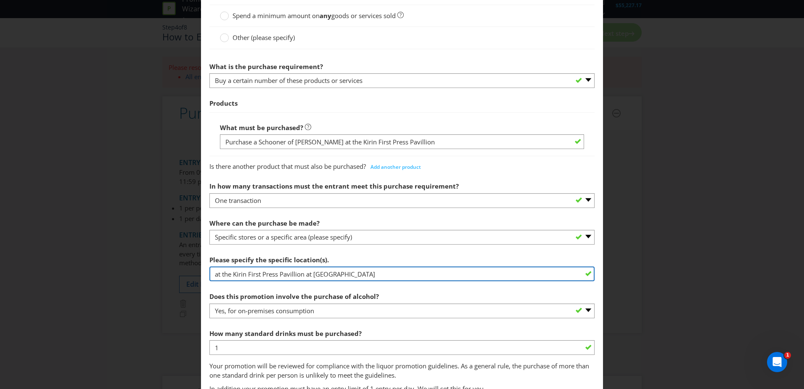
drag, startPoint x: 221, startPoint y: 276, endPoint x: 183, endPoint y: 271, distance: 38.2
click at [183, 271] on div "How to Enter To enter the entrant must... Make a Purchase Connect on Social Med…" at bounding box center [402, 194] width 804 height 389
click at [381, 272] on input "the Kirin First Press Pavillion at [GEOGRAPHIC_DATA]" at bounding box center [401, 273] width 385 height 15
click at [216, 275] on input "the Kirin First Press Pavillion at [GEOGRAPHIC_DATA]" at bounding box center [401, 273] width 385 height 15
type input "The Kirin First Press Pavillion at [GEOGRAPHIC_DATA]"
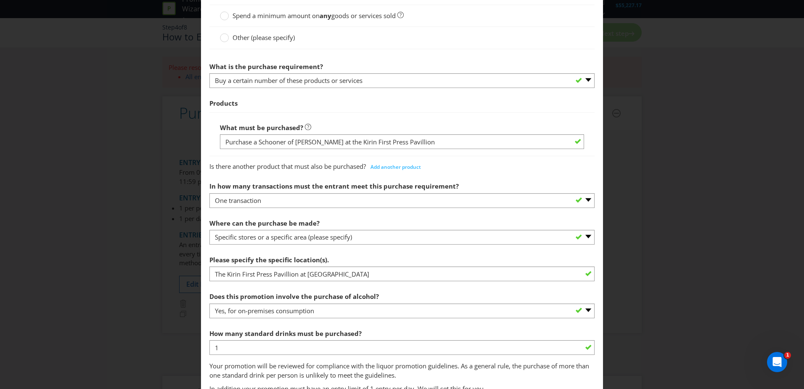
click at [364, 248] on section "What must the entrant do? Purchase specific goods or services - participant mus…" at bounding box center [401, 365] width 385 height 818
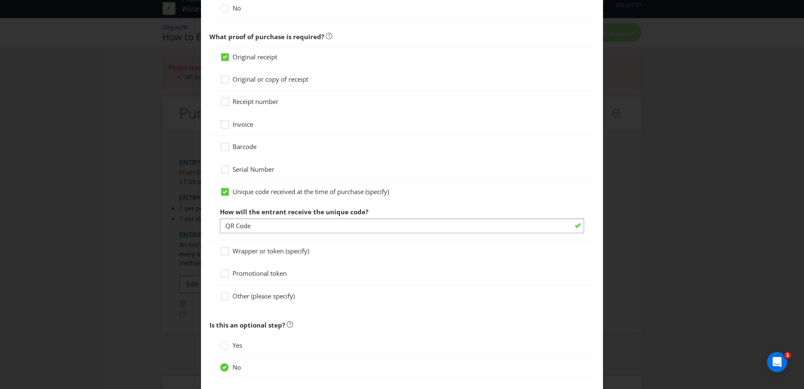
scroll to position [715, 0]
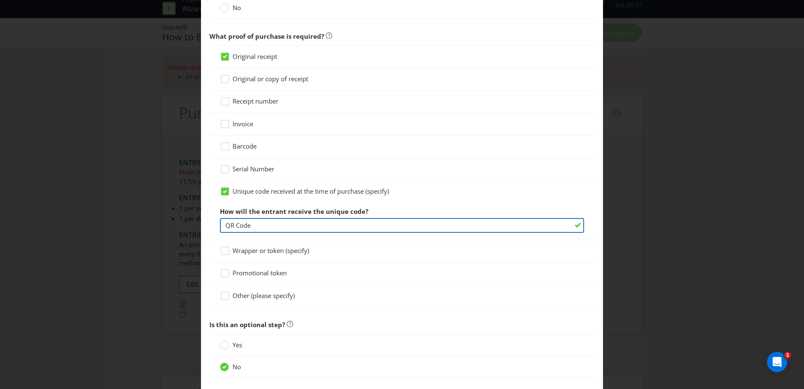
click at [409, 228] on input "QR Code" at bounding box center [402, 225] width 364 height 15
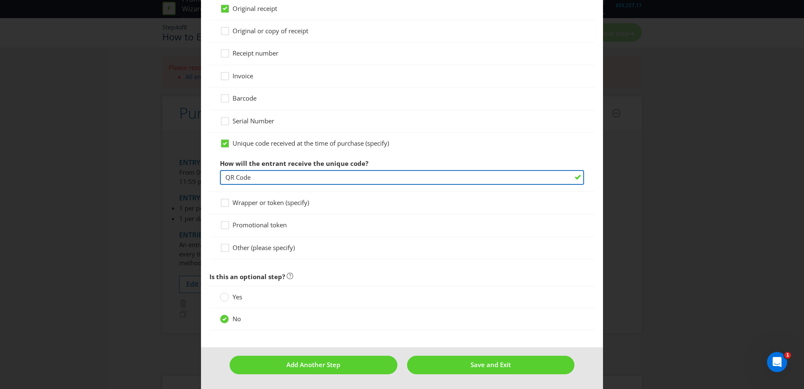
click at [259, 183] on input "QR Code" at bounding box center [402, 177] width 364 height 15
click at [341, 177] on input "QR Code" at bounding box center [402, 177] width 364 height 15
drag, startPoint x: 257, startPoint y: 179, endPoint x: 215, endPoint y: 177, distance: 42.1
click at [215, 177] on div "Unique code received at the time of purchase (specify) How will the entrant rec…" at bounding box center [401, 161] width 385 height 59
click at [263, 180] on input "QR Code" at bounding box center [402, 177] width 364 height 15
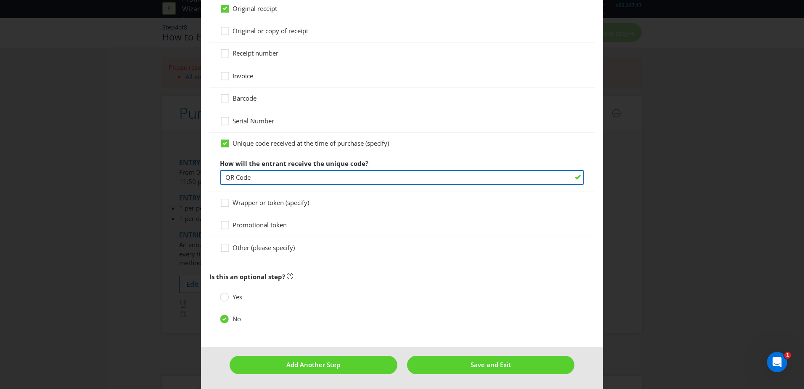
drag, startPoint x: 256, startPoint y: 176, endPoint x: 219, endPoint y: 178, distance: 37.0
click at [220, 178] on input "QR Code" at bounding box center [402, 177] width 364 height 15
click at [302, 178] on input "QR Code" at bounding box center [402, 177] width 364 height 15
drag, startPoint x: 374, startPoint y: 178, endPoint x: 273, endPoint y: 182, distance: 101.0
click at [249, 183] on input "QR Code on cups that schooner will be poured in" at bounding box center [402, 177] width 364 height 15
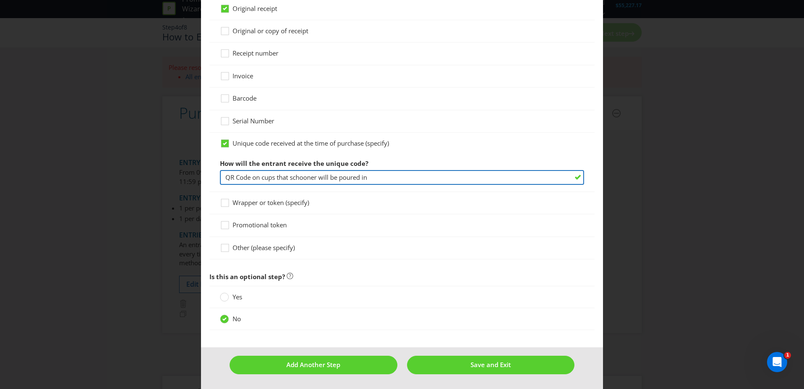
click at [294, 177] on input "QR Code on cups that schooner will be poured in" at bounding box center [402, 177] width 364 height 15
click at [373, 178] on input "QR Code on cups that schooner will be poured in" at bounding box center [402, 177] width 364 height 15
type input "QR Code on cups that schooner will be poured in"
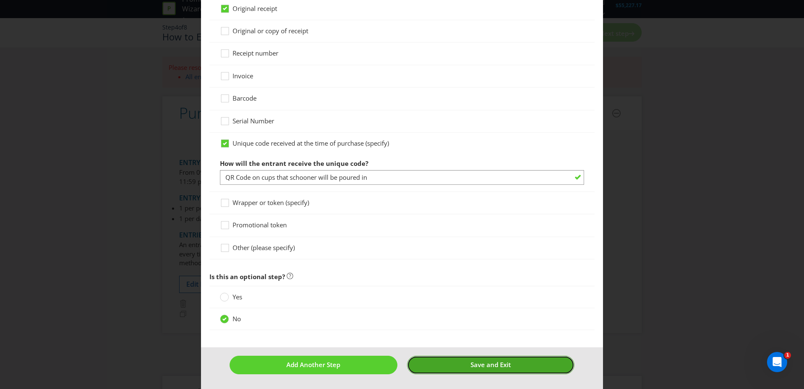
click at [466, 361] on button "Save and Exit" at bounding box center [491, 364] width 168 height 18
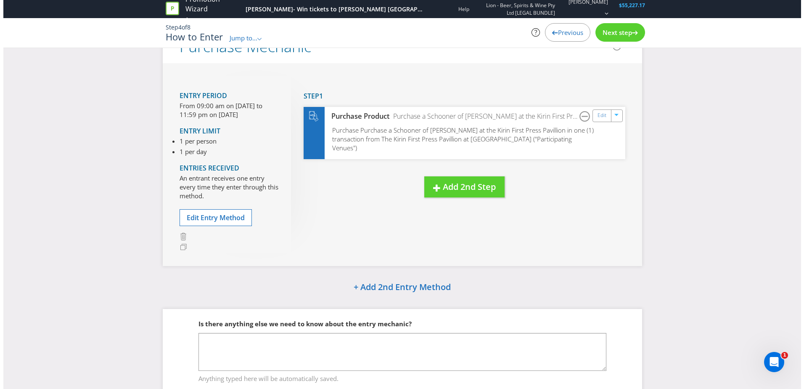
scroll to position [42, 0]
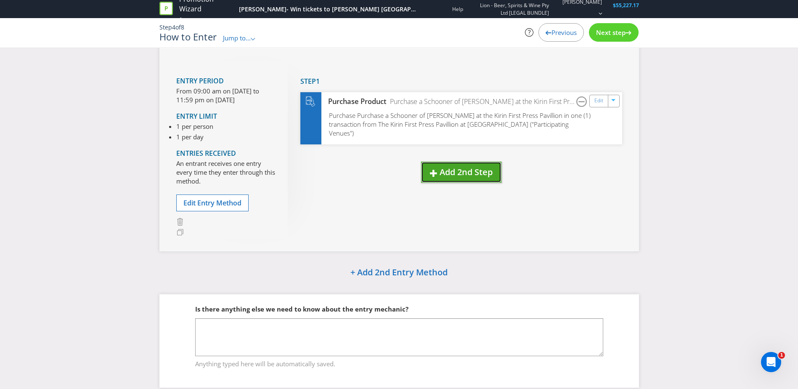
click at [447, 172] on span "Add 2nd Step" at bounding box center [465, 171] width 53 height 11
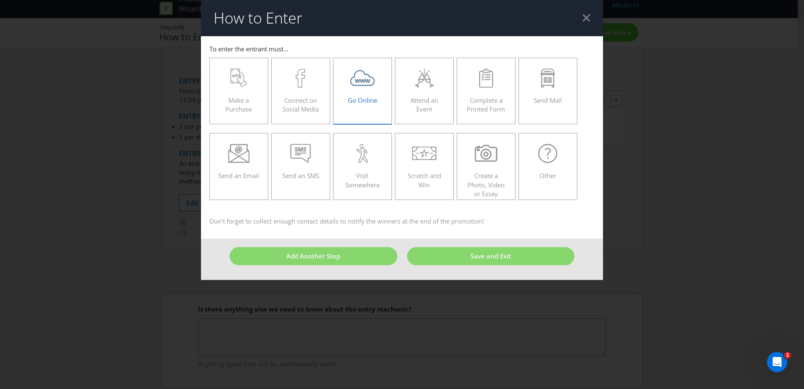
click at [352, 117] on label "Go Online" at bounding box center [362, 91] width 59 height 66
click at [0, 0] on input "Go Online" at bounding box center [0, 0] width 0 height 0
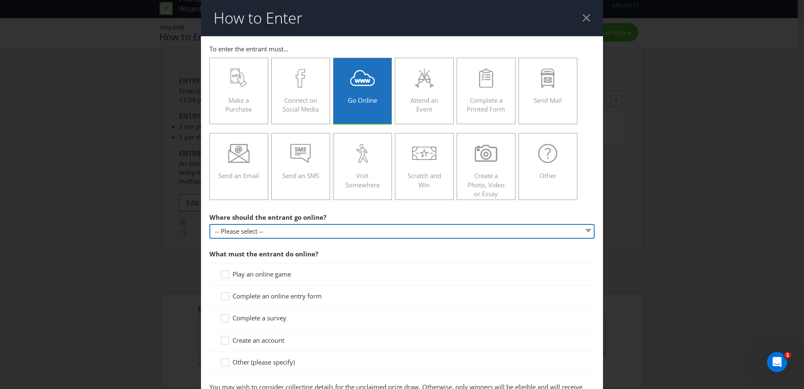
click at [274, 233] on select "-- Please select -- At a specific URL Using a direct link sent to the entrant b…" at bounding box center [401, 231] width 385 height 15
select select "OTHER"
click at [209, 224] on select "-- Please select -- At a specific URL Using a direct link sent to the entrant b…" at bounding box center [401, 231] width 385 height 15
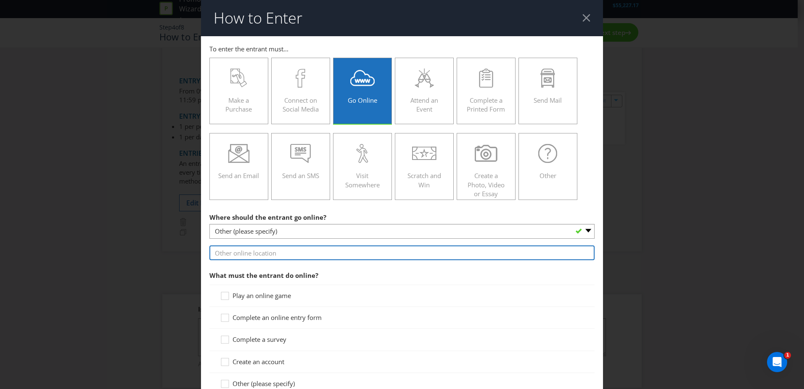
click at [303, 257] on input "text" at bounding box center [401, 252] width 385 height 15
type input "QR Code"
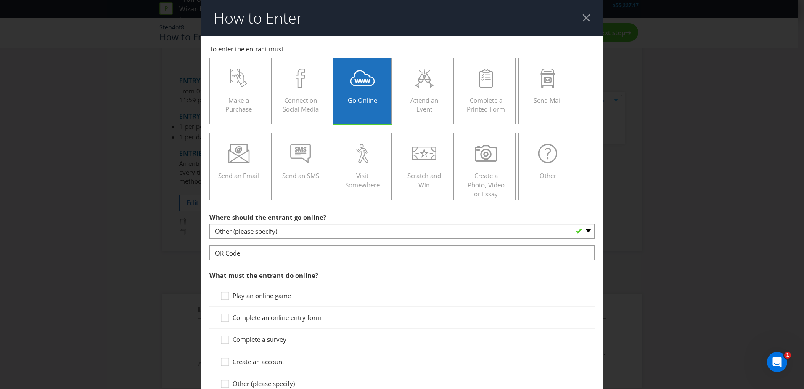
click at [333, 265] on section "Where should the entrant go online? -- Please select -- At a specific URL Using…" at bounding box center [401, 315] width 385 height 213
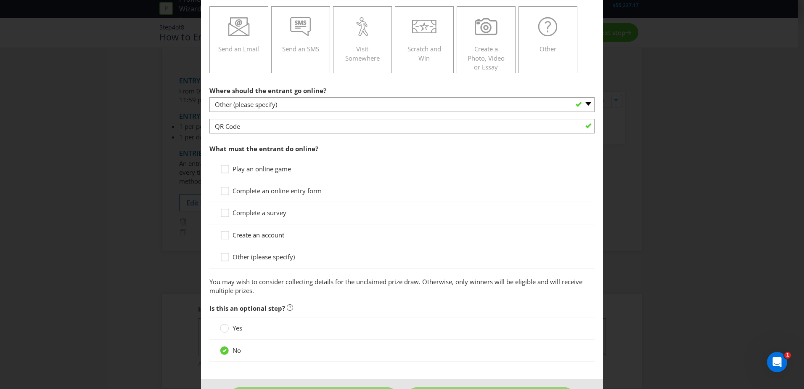
scroll to position [158, 0]
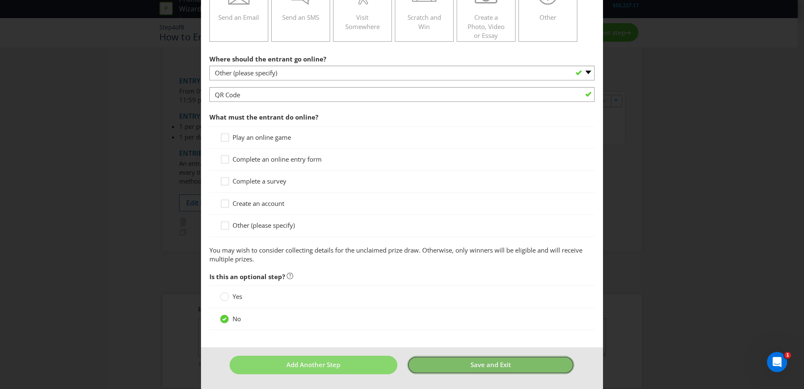
click at [442, 365] on button "Save and Exit" at bounding box center [491, 364] width 168 height 18
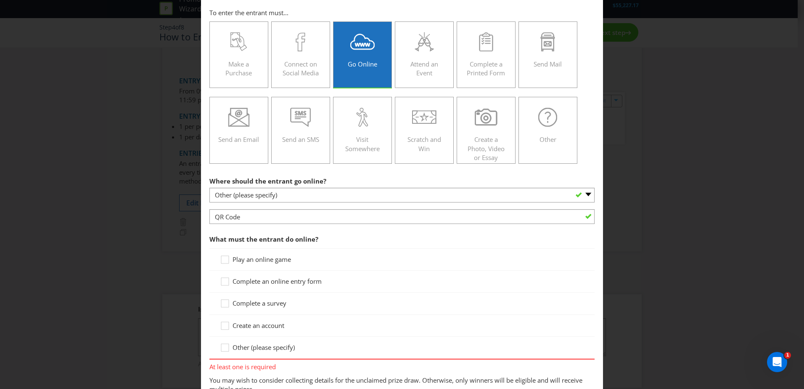
click at [265, 283] on span "Complete an online entry form" at bounding box center [277, 281] width 89 height 8
click at [0, 0] on input "Complete an online entry form" at bounding box center [0, 0] width 0 height 0
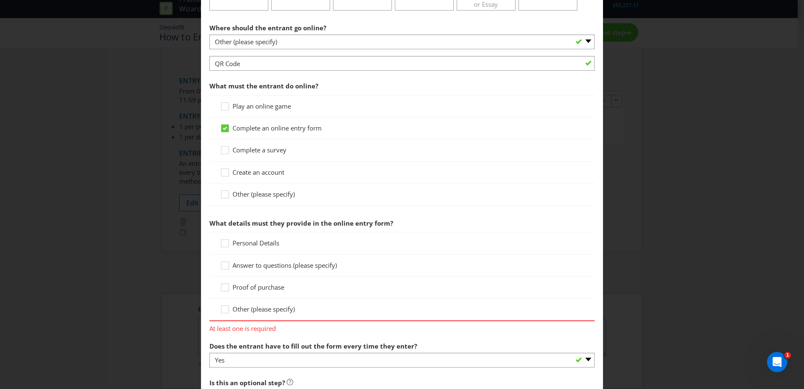
scroll to position [204, 0]
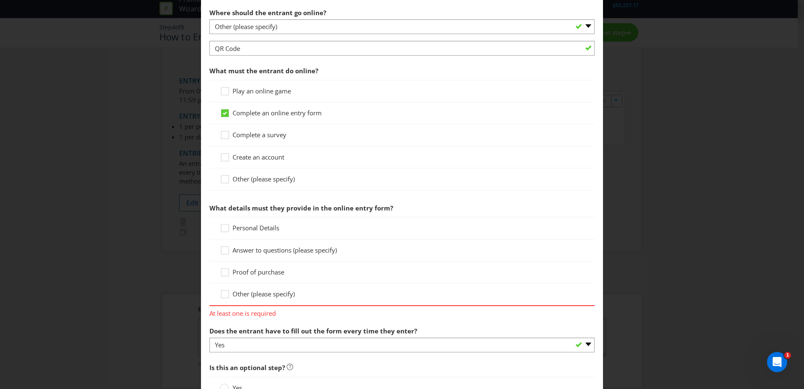
click at [255, 227] on span "Personal Details" at bounding box center [256, 227] width 47 height 8
click at [0, 0] on input "Personal Details" at bounding box center [0, 0] width 0 height 0
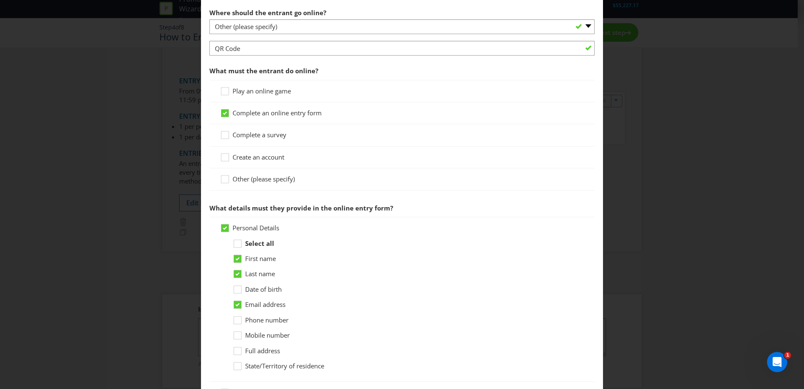
scroll to position [246, 0]
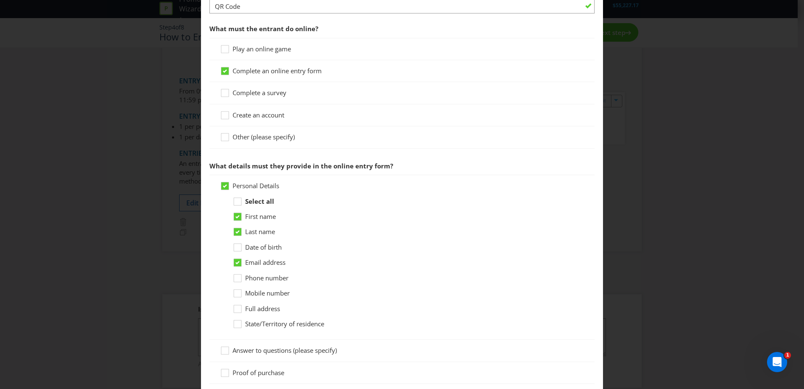
click at [251, 296] on span "Mobile number" at bounding box center [267, 292] width 45 height 8
click at [0, 0] on input "Mobile number" at bounding box center [0, 0] width 0 height 0
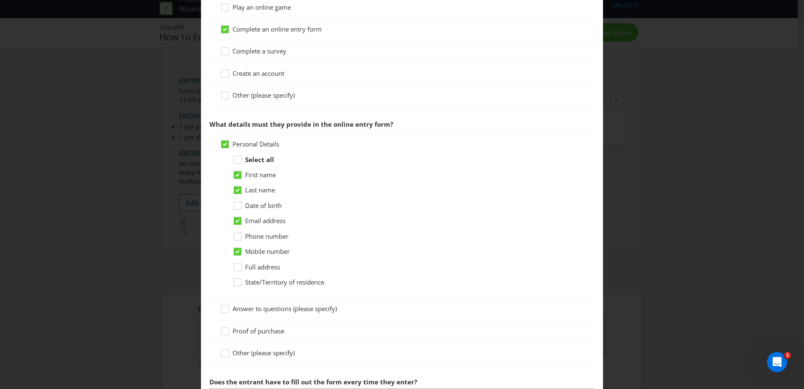
scroll to position [288, 0]
click at [249, 206] on span "Date of birth" at bounding box center [263, 205] width 37 height 8
click at [0, 0] on input "Date of birth" at bounding box center [0, 0] width 0 height 0
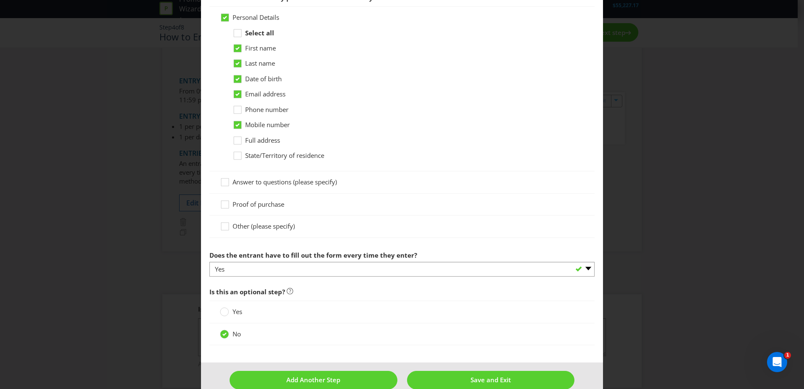
scroll to position [430, 0]
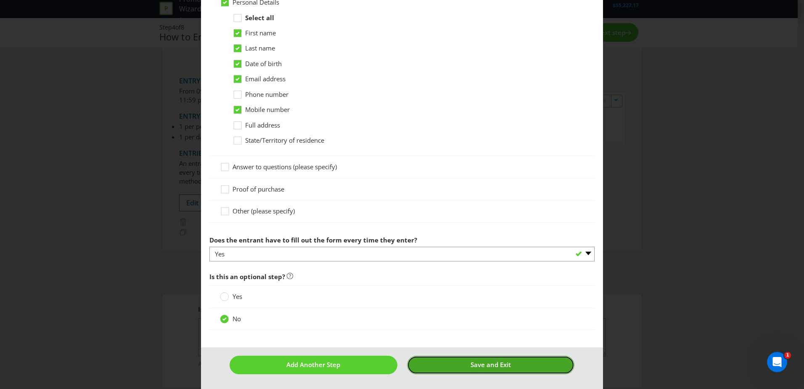
click at [481, 366] on span "Save and Exit" at bounding box center [491, 364] width 40 height 8
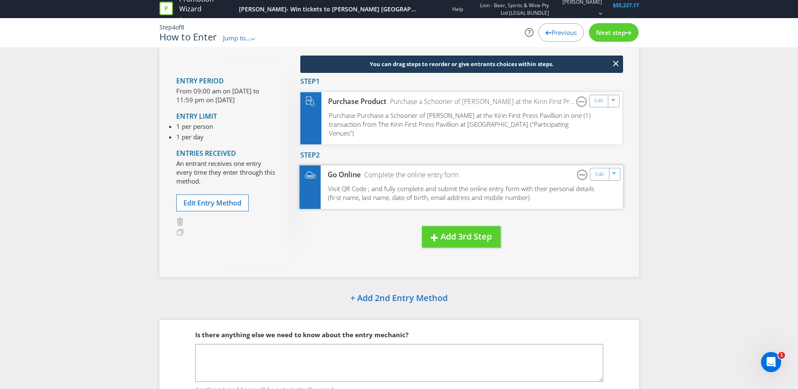
click at [409, 195] on span "Visit QR Code ; and fully complete and submit the online entry form with their …" at bounding box center [461, 193] width 266 height 18
click at [602, 174] on link "Edit" at bounding box center [599, 174] width 9 height 10
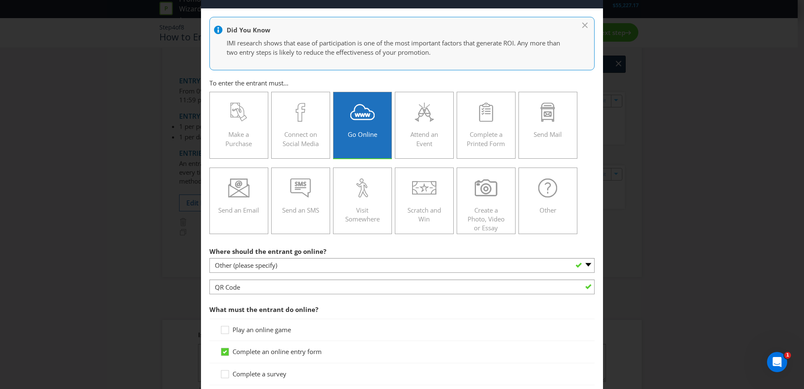
scroll to position [42, 0]
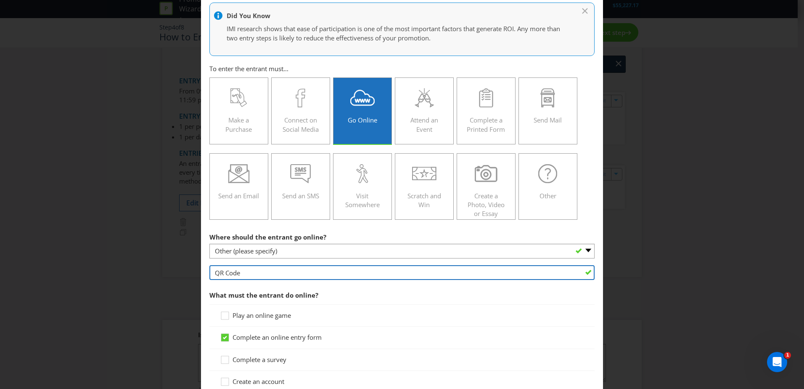
click at [280, 272] on input "QR Code" at bounding box center [401, 272] width 385 height 15
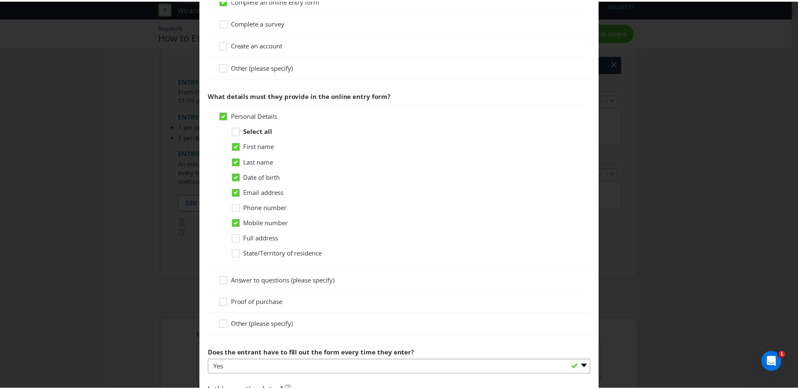
scroll to position [492, 0]
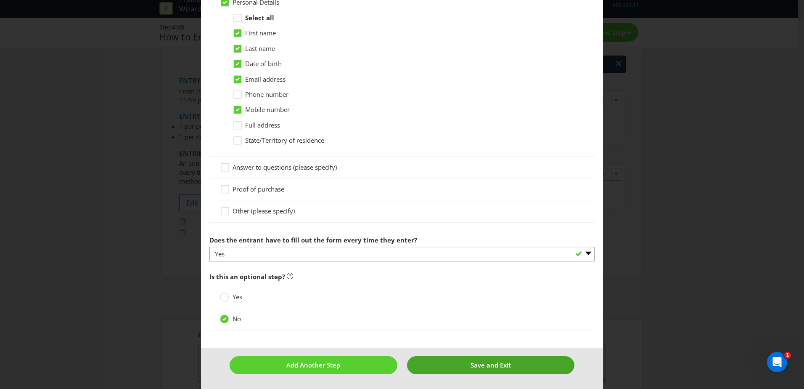
type input "QR Code found on the cup the drink is served in"
click at [476, 360] on span "Save and Exit" at bounding box center [491, 364] width 40 height 8
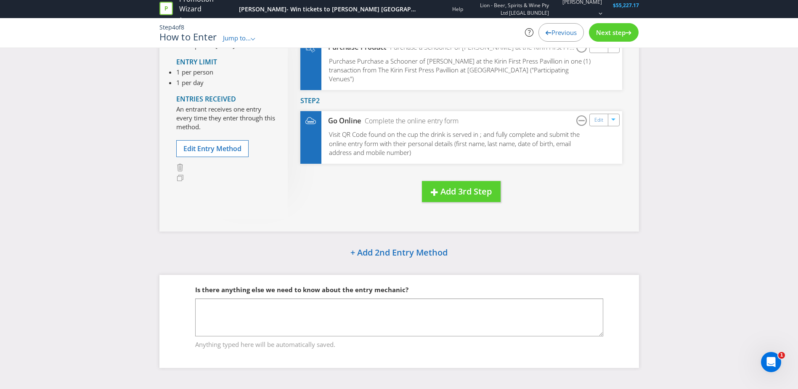
scroll to position [98, 0]
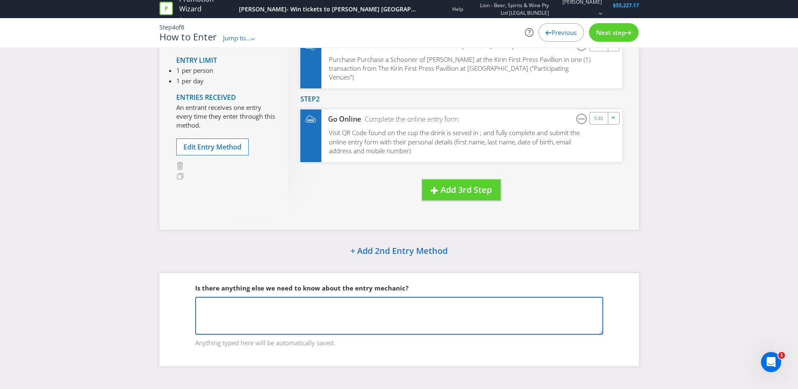
click at [296, 307] on textarea at bounding box center [399, 315] width 408 height 38
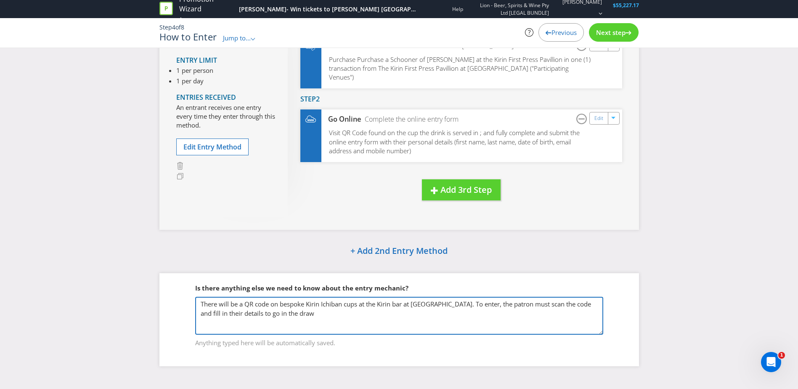
click at [357, 312] on textarea "There will be a QR code on bespoke Kirin Ichiban cups at the Kirin bar at [GEOG…" at bounding box center [399, 315] width 408 height 38
type textarea "There will be a QR code on bespoke Kirin Ichiban cups at the Kirin bar at [GEOG…"
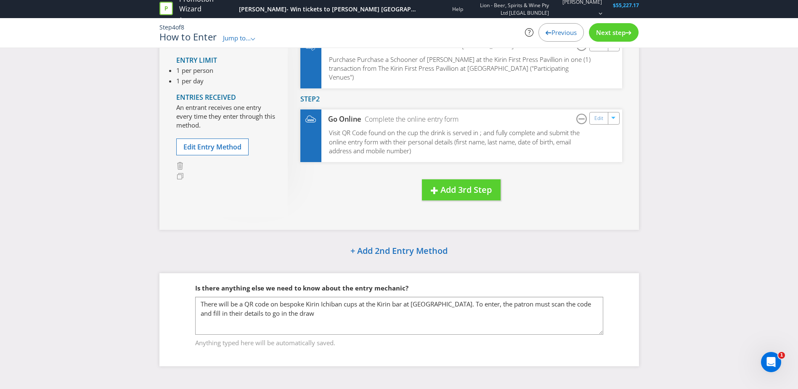
click at [630, 32] on icon at bounding box center [628, 33] width 6 height 4
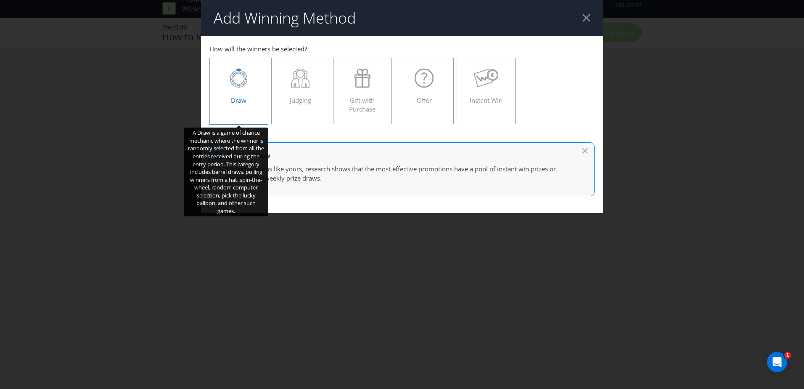
click at [232, 97] on span "Draw" at bounding box center [239, 100] width 16 height 8
click at [0, 0] on input "Draw" at bounding box center [0, 0] width 0 height 0
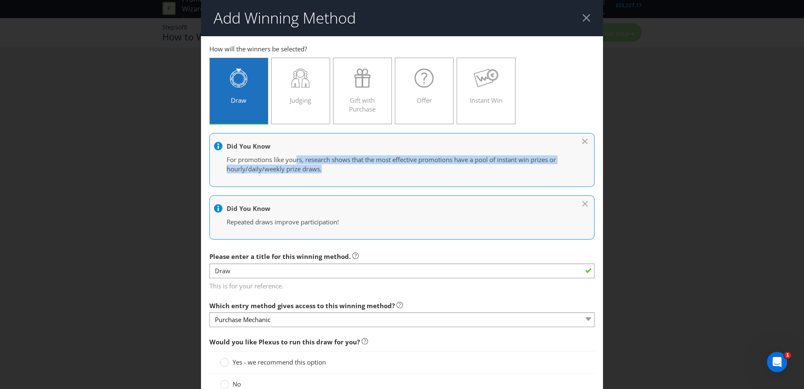
drag, startPoint x: 312, startPoint y: 161, endPoint x: 341, endPoint y: 170, distance: 30.3
click at [341, 170] on p "For promotions like yours, research shows that the most effective promotions ha…" at bounding box center [398, 164] width 342 height 18
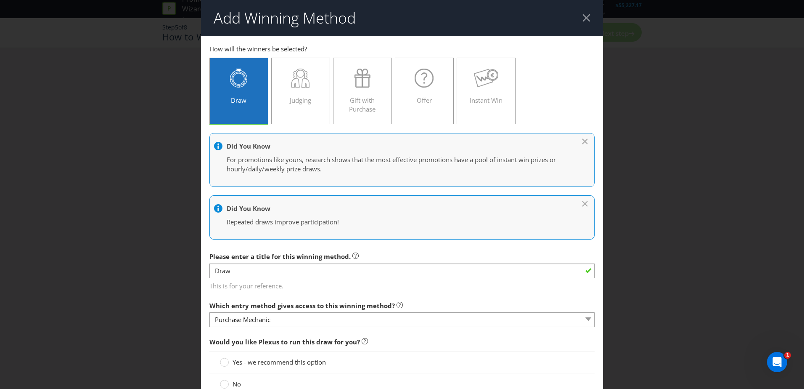
click at [561, 102] on div "Draw Judging Gift with Purchase Offer Instant Win" at bounding box center [401, 90] width 385 height 75
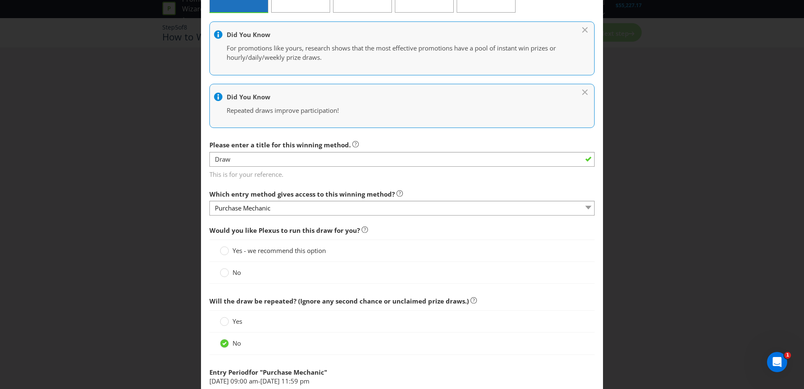
scroll to position [126, 0]
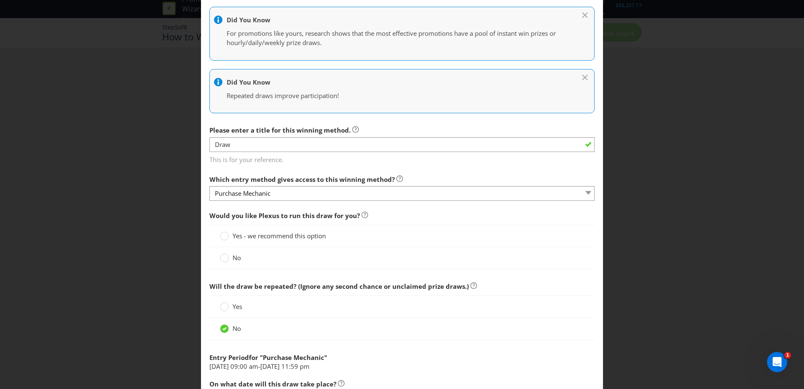
click at [310, 240] on label "Yes - we recommend this option" at bounding box center [274, 235] width 108 height 9
click at [0, 0] on input "Yes - we recommend this option" at bounding box center [0, 0] width 0 height 0
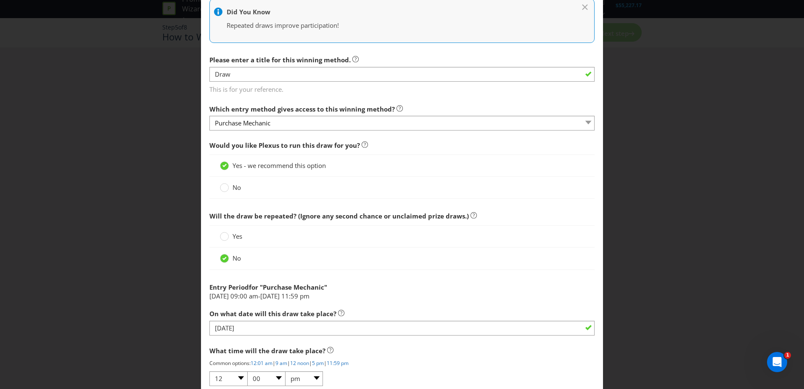
scroll to position [210, 0]
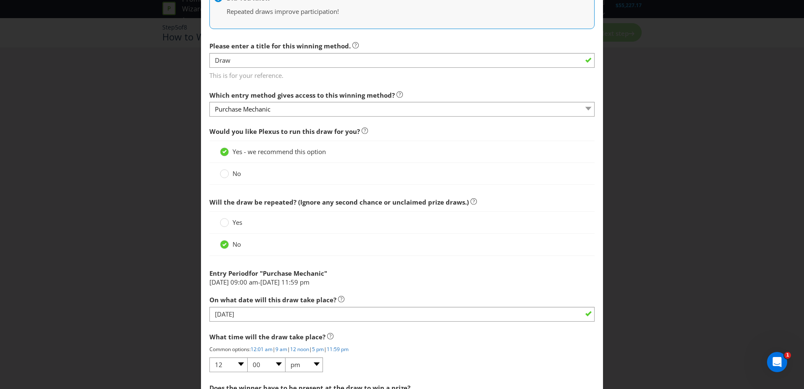
click at [230, 221] on label "Yes" at bounding box center [232, 222] width 24 height 9
click at [0, 0] on input "Yes" at bounding box center [0, 0] width 0 height 0
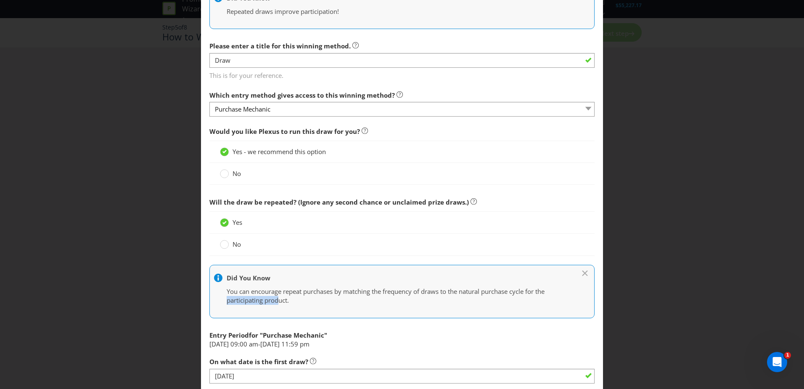
drag, startPoint x: 216, startPoint y: 297, endPoint x: 278, endPoint y: 306, distance: 62.1
click at [278, 306] on div "Did You Know You can encourage repeat purchases by matching the frequency of dr…" at bounding box center [401, 291] width 385 height 53
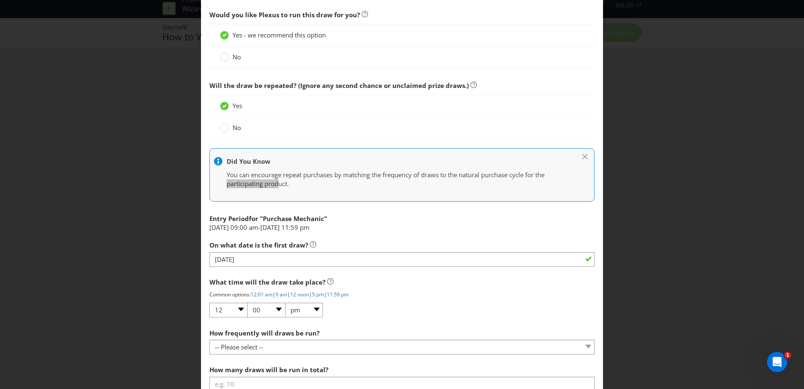
scroll to position [336, 0]
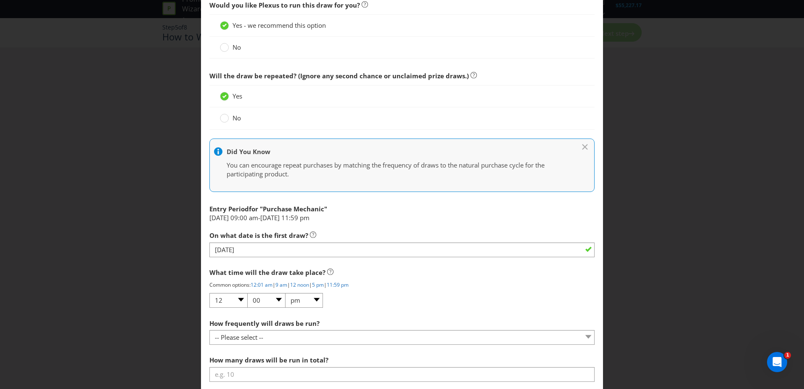
click at [377, 210] on div "Entry Period for " Purchase Mechanic "" at bounding box center [401, 206] width 385 height 13
click at [384, 206] on div "Entry Period for " Purchase Mechanic "" at bounding box center [401, 206] width 385 height 13
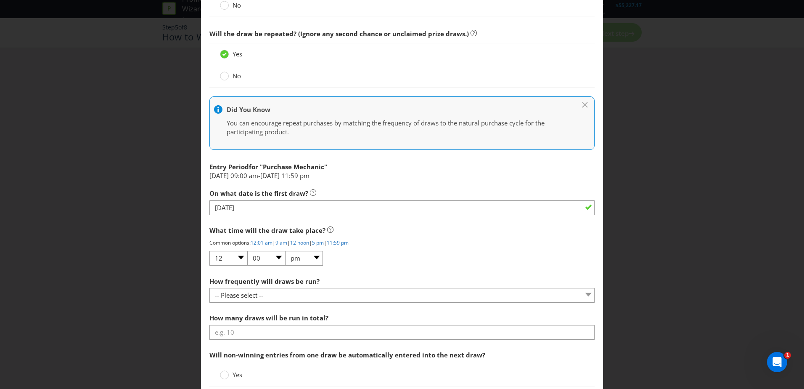
scroll to position [421, 0]
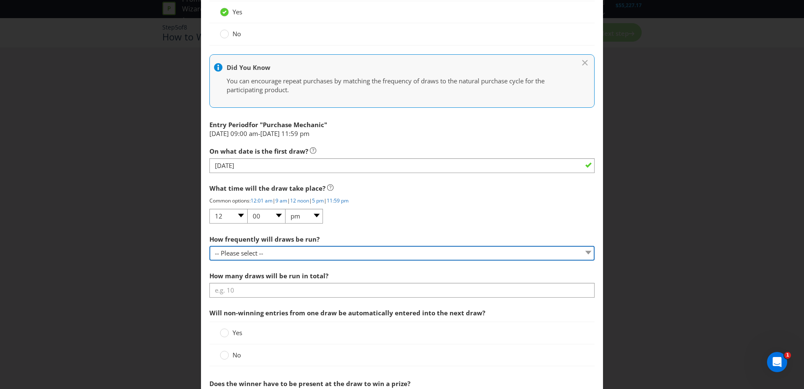
click at [325, 254] on select "-- Please select -- Hourly Daily Weekly Fortnightly Monthly Every 3 Months Irre…" at bounding box center [401, 253] width 385 height 15
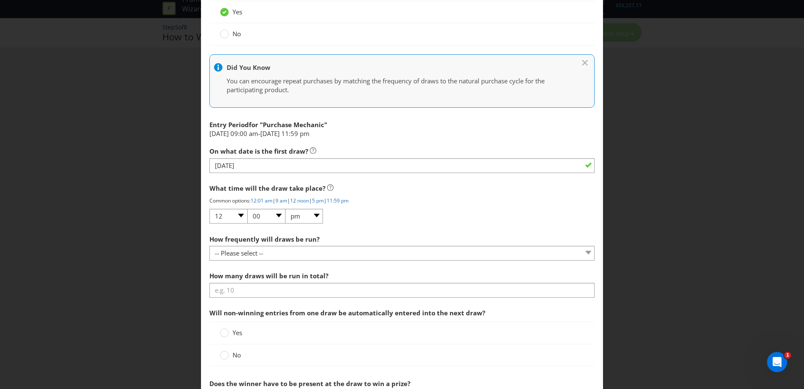
click at [381, 214] on div "What time will the draw take place? Common options: 12:01 am | 9 am | 12 noon |…" at bounding box center [401, 202] width 385 height 45
